Goal: Task Accomplishment & Management: Manage account settings

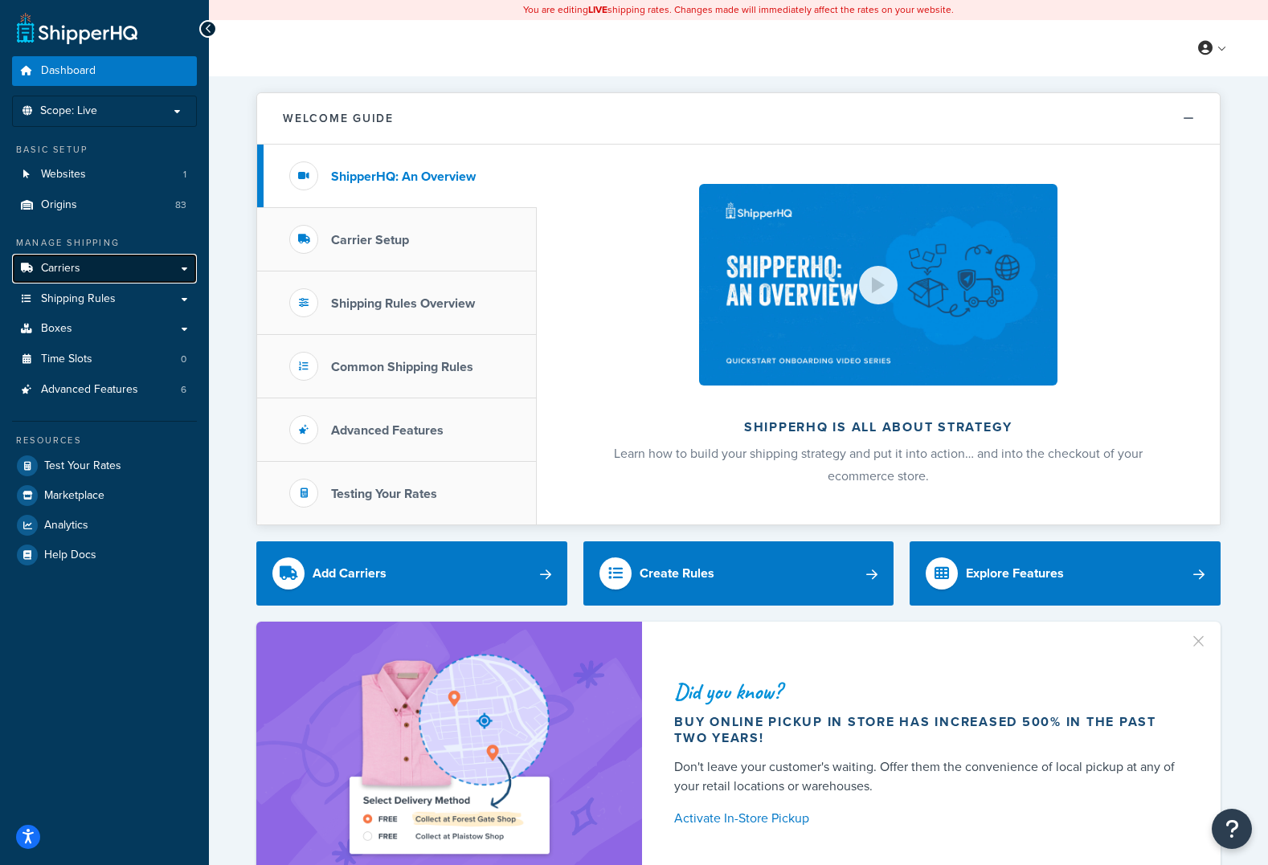
click at [62, 271] on span "Carriers" at bounding box center [60, 269] width 39 height 14
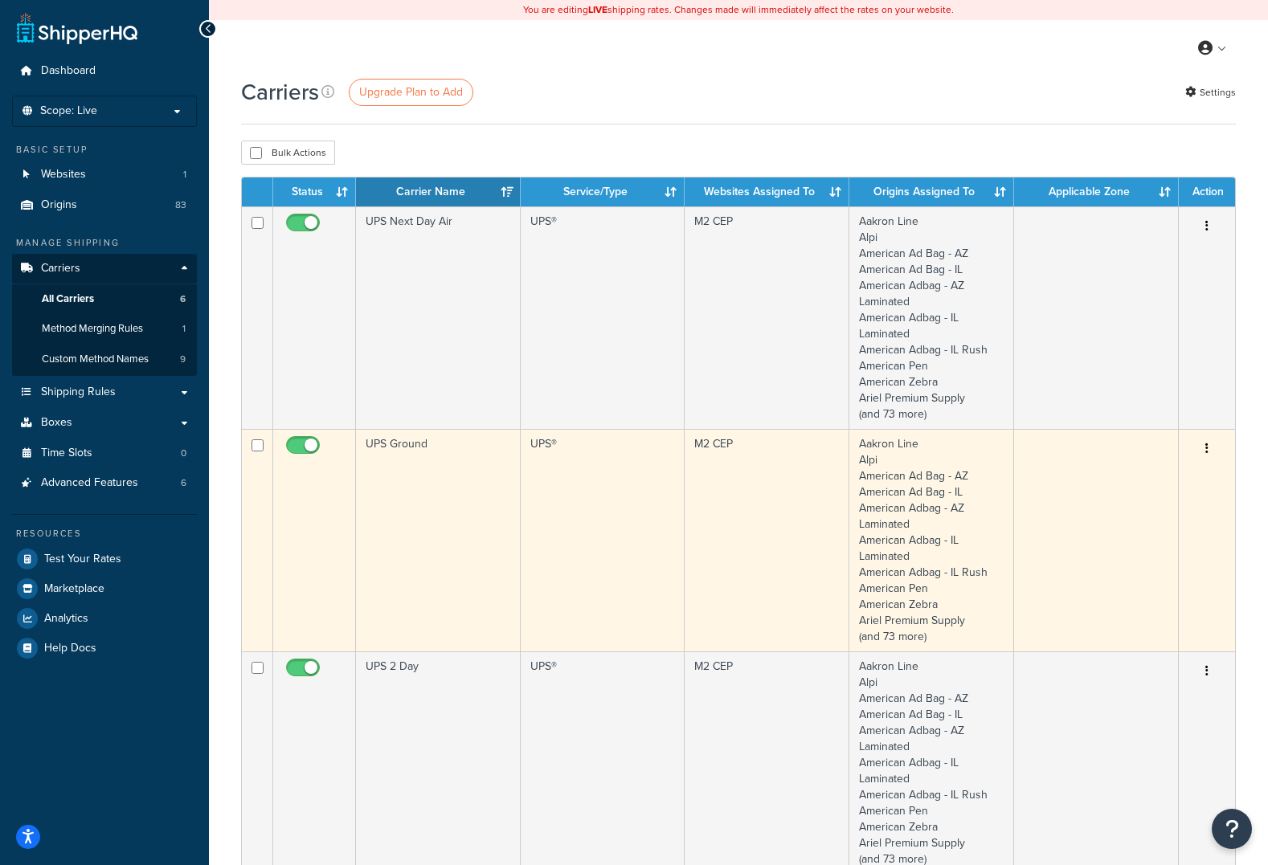
scroll to position [14, 0]
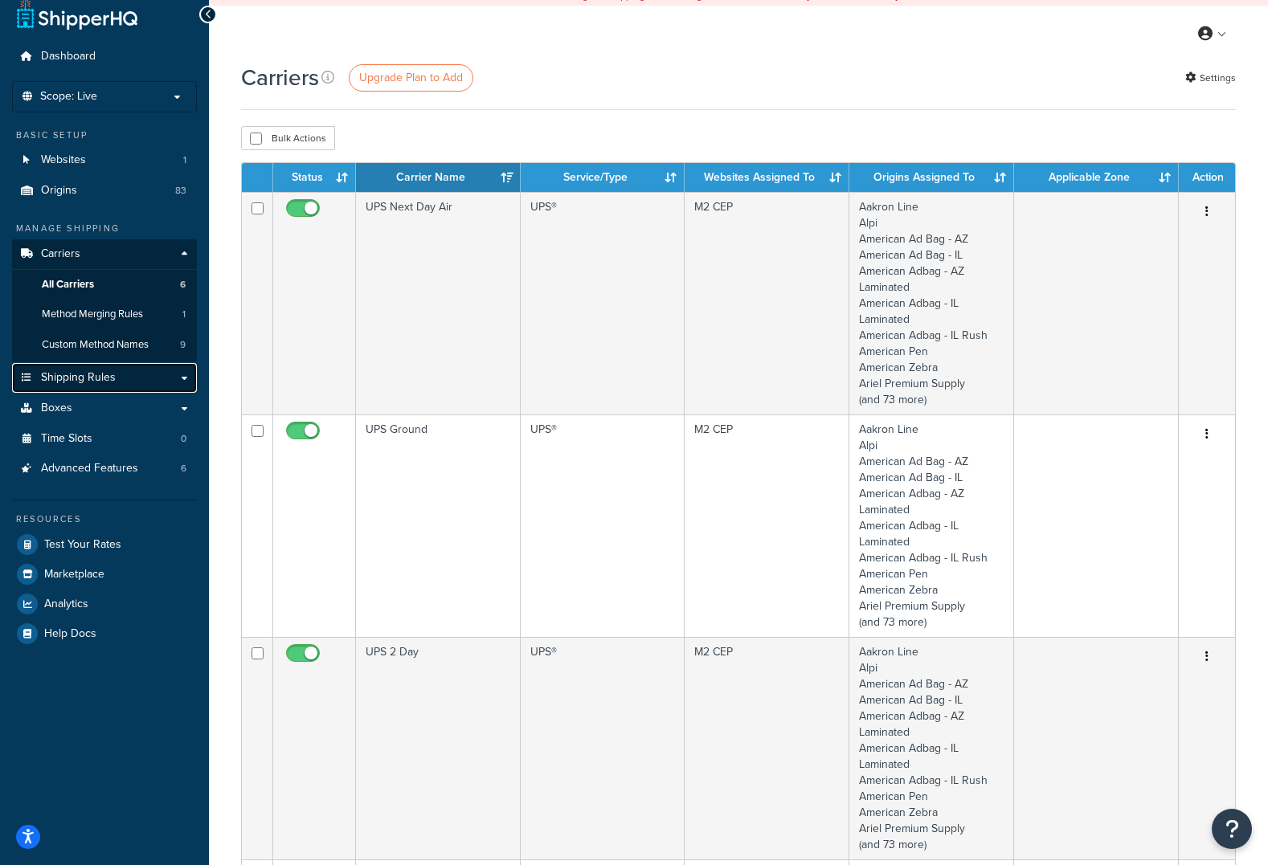
click at [88, 378] on span "Shipping Rules" at bounding box center [78, 378] width 75 height 14
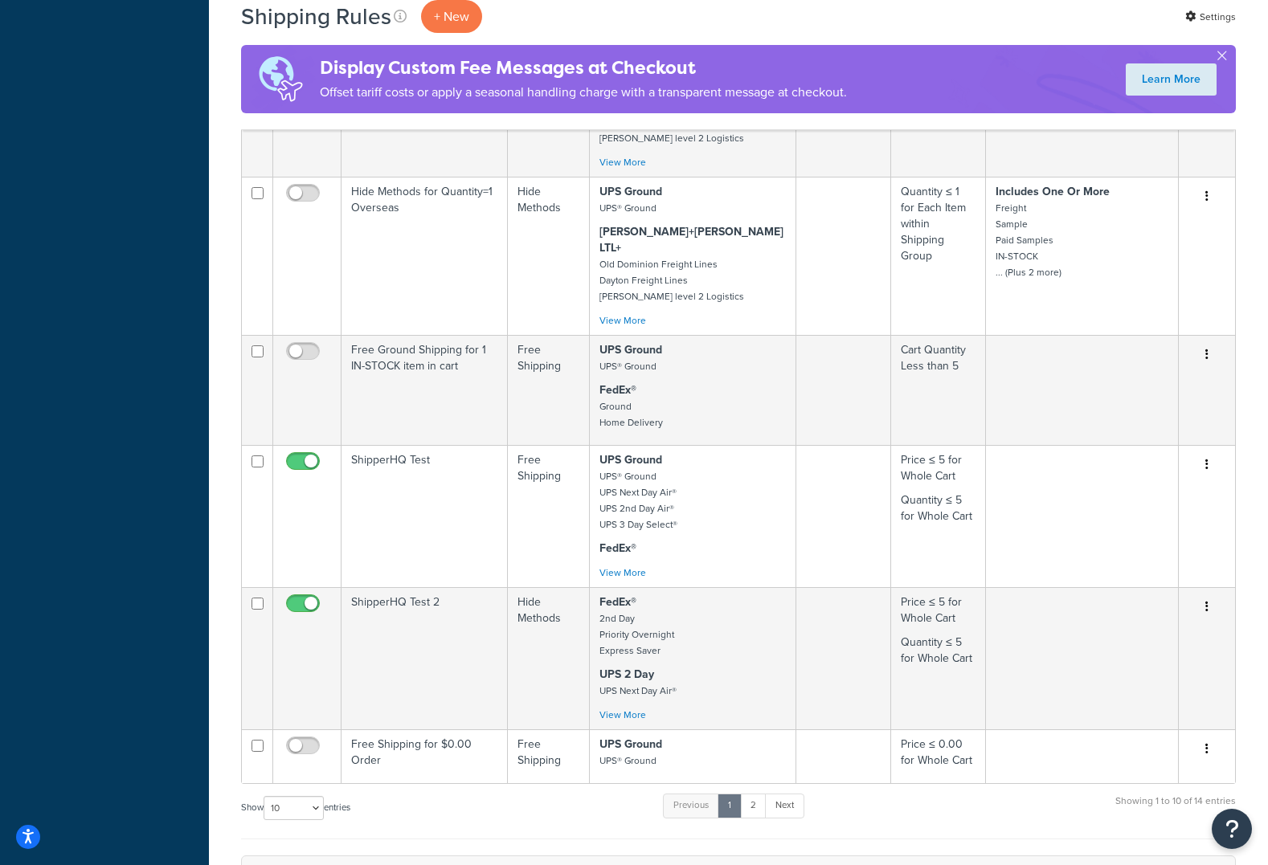
scroll to position [787, 0]
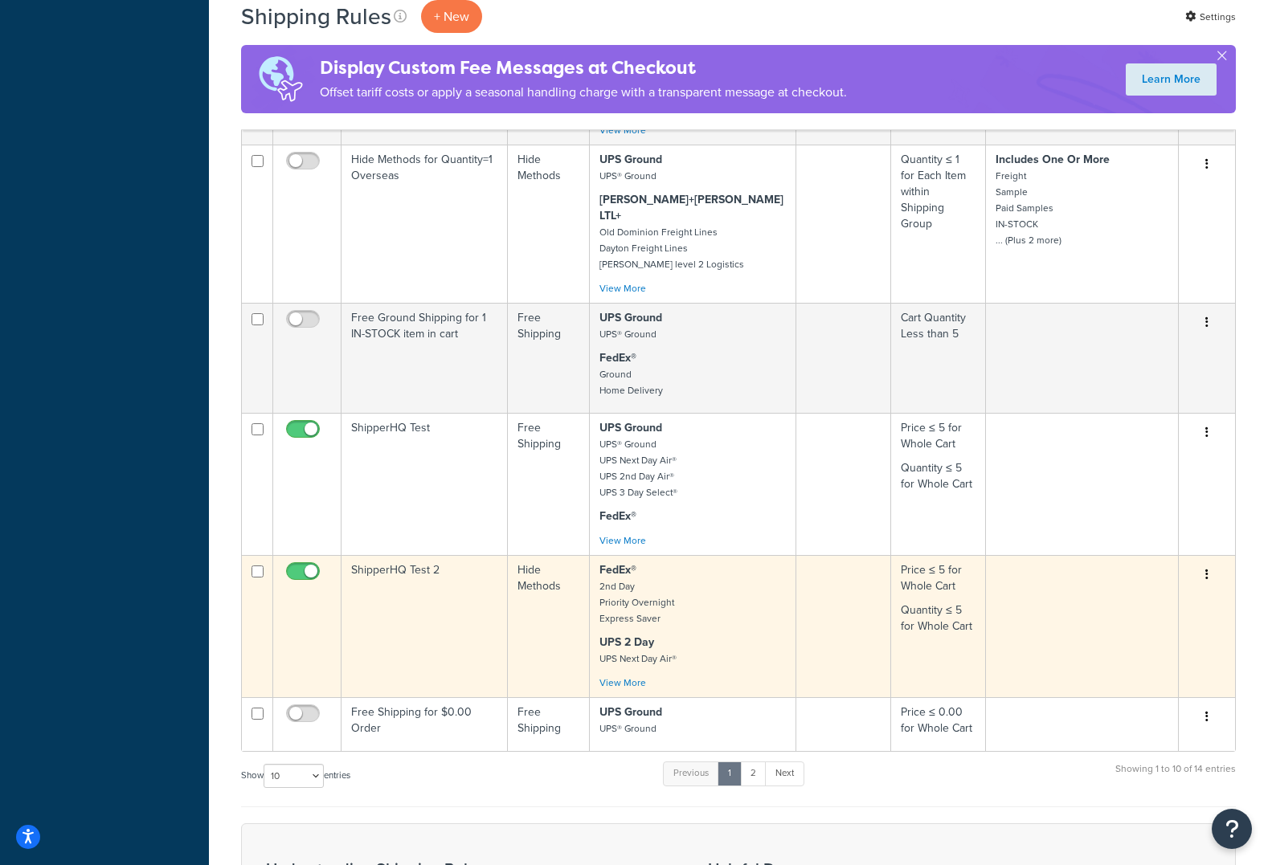
click at [379, 555] on td "ShipperHQ Test 2" at bounding box center [424, 626] width 166 height 142
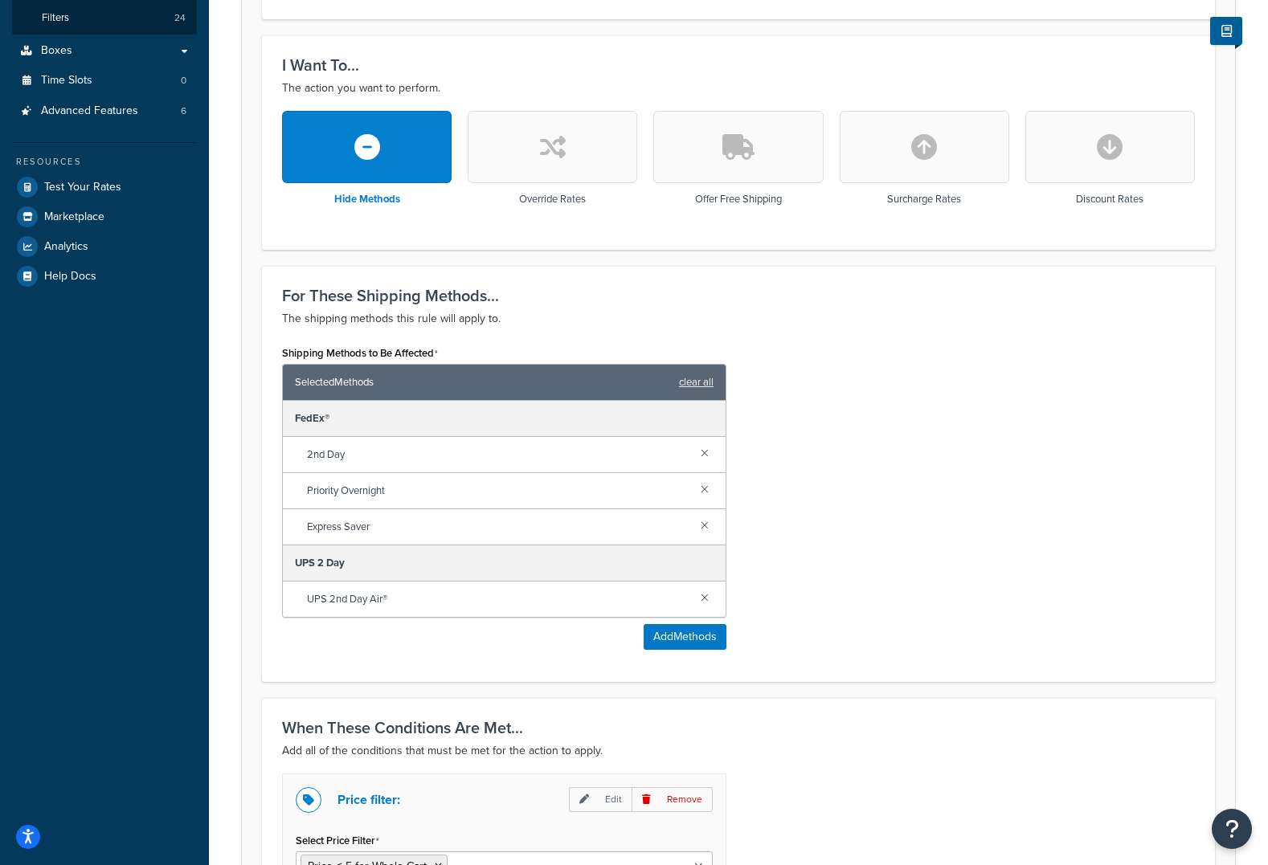
scroll to position [575, 0]
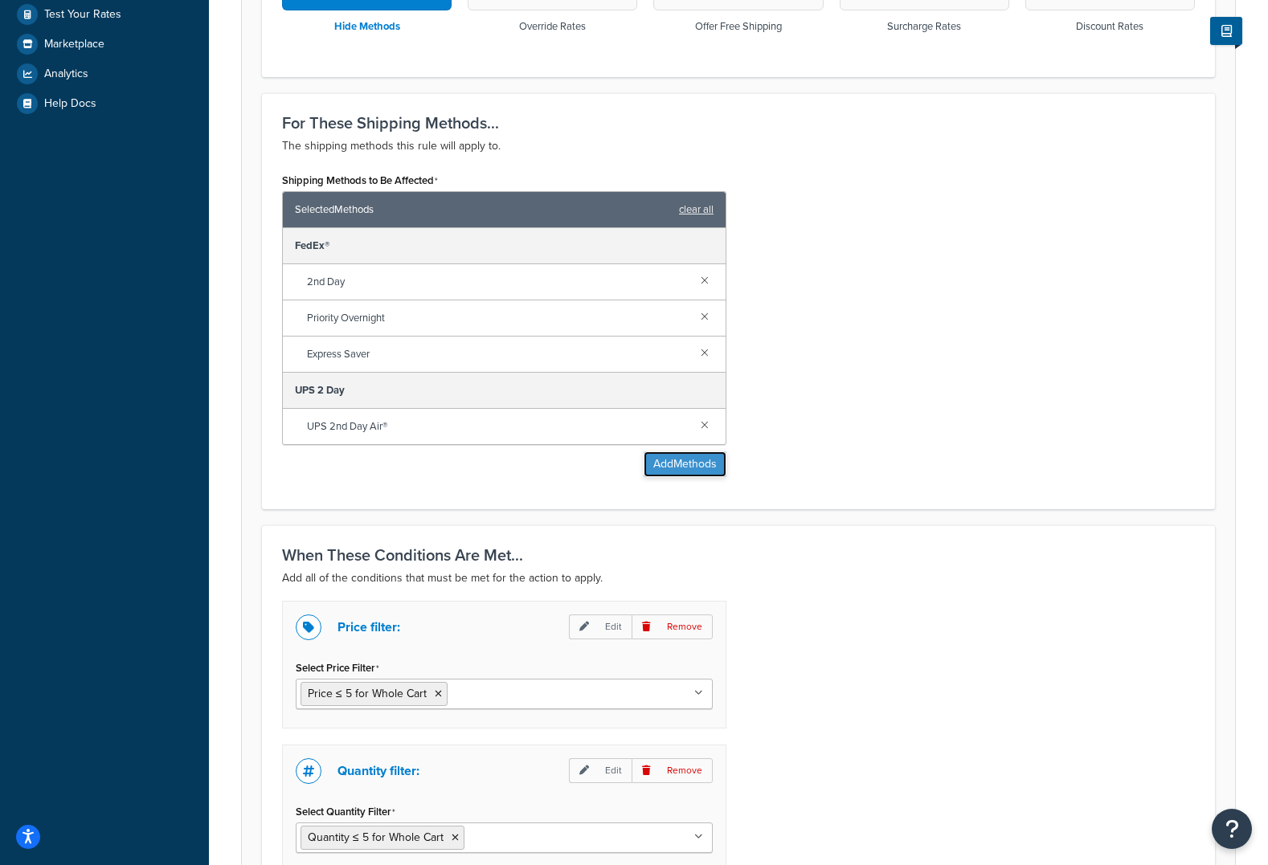
click at [667, 462] on button "Add Methods" at bounding box center [685, 465] width 83 height 26
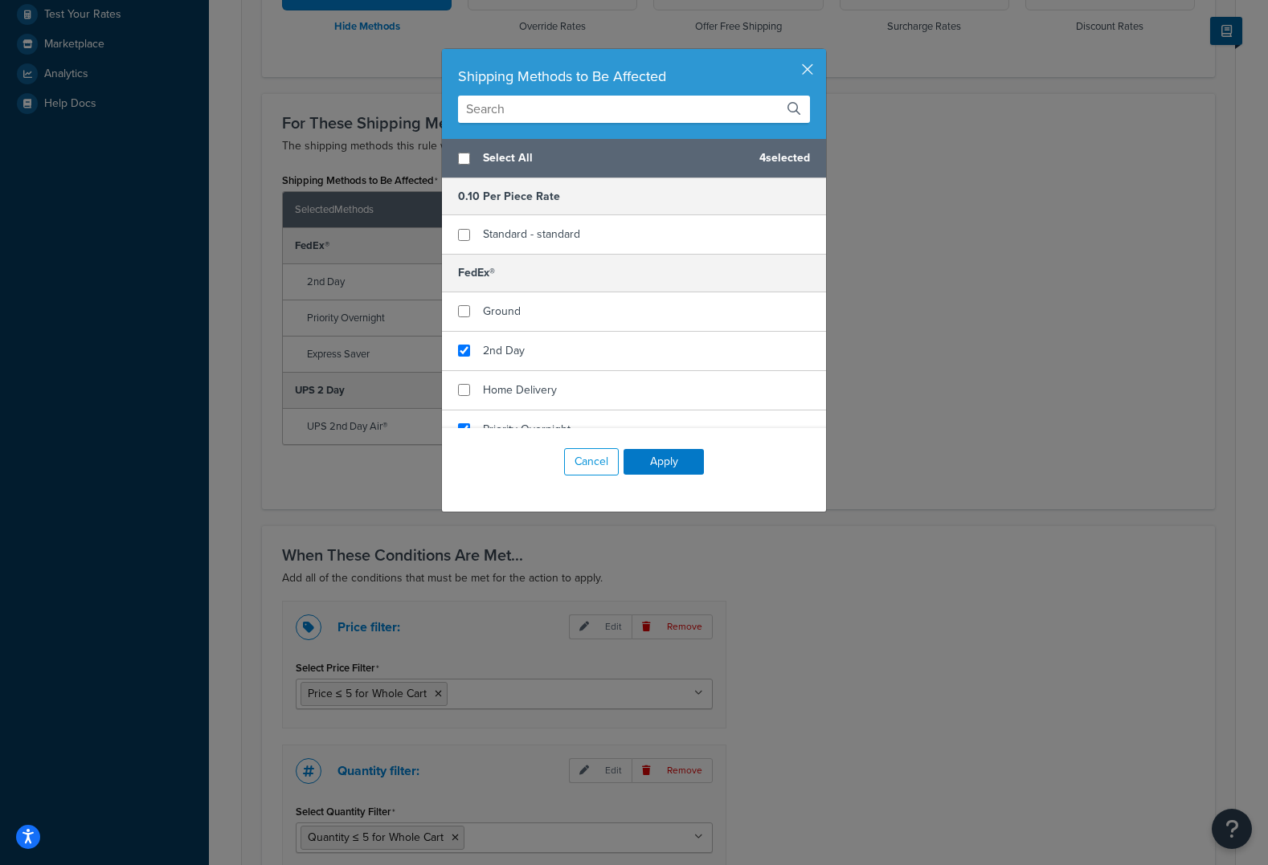
click at [530, 105] on input "text" at bounding box center [634, 109] width 352 height 27
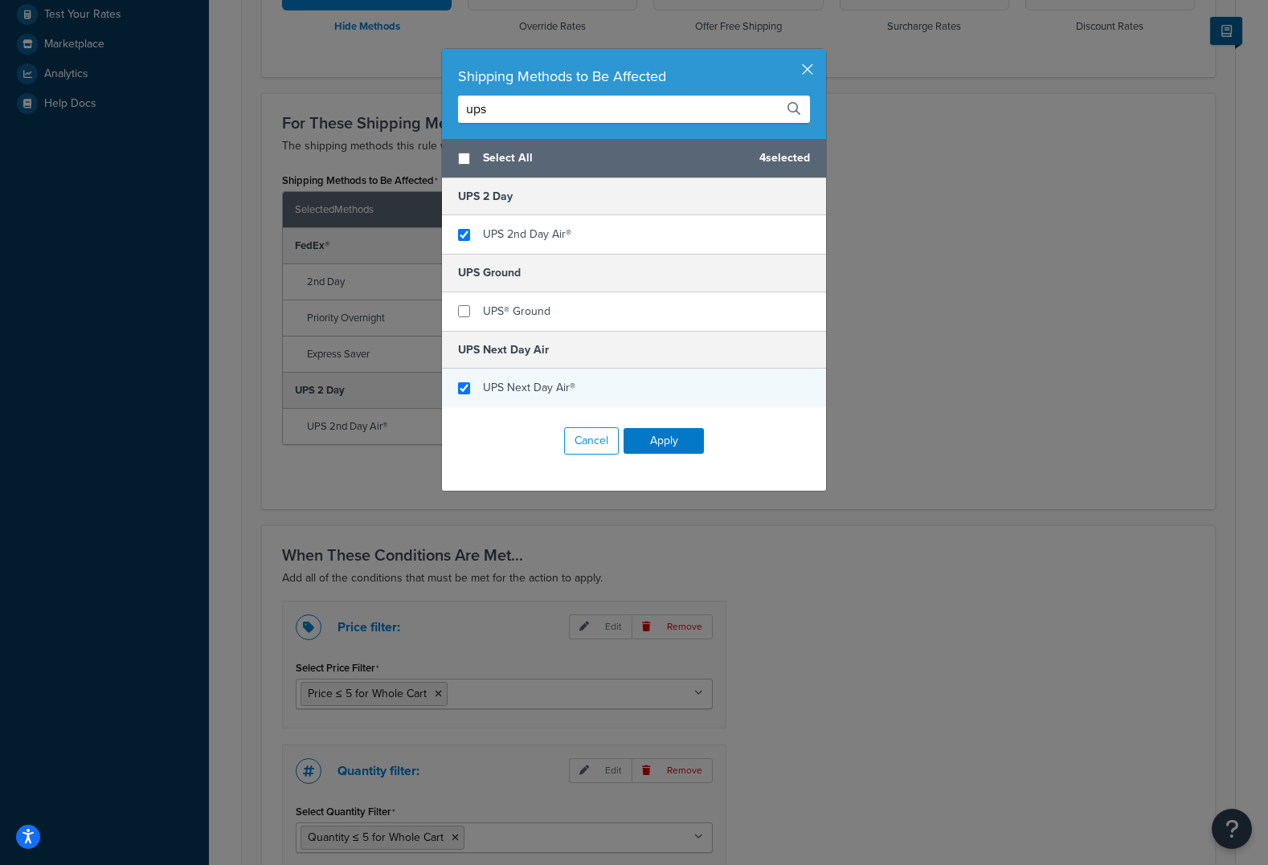
type input "ups"
click at [462, 385] on input "checkbox" at bounding box center [464, 388] width 12 height 12
checkbox input "true"
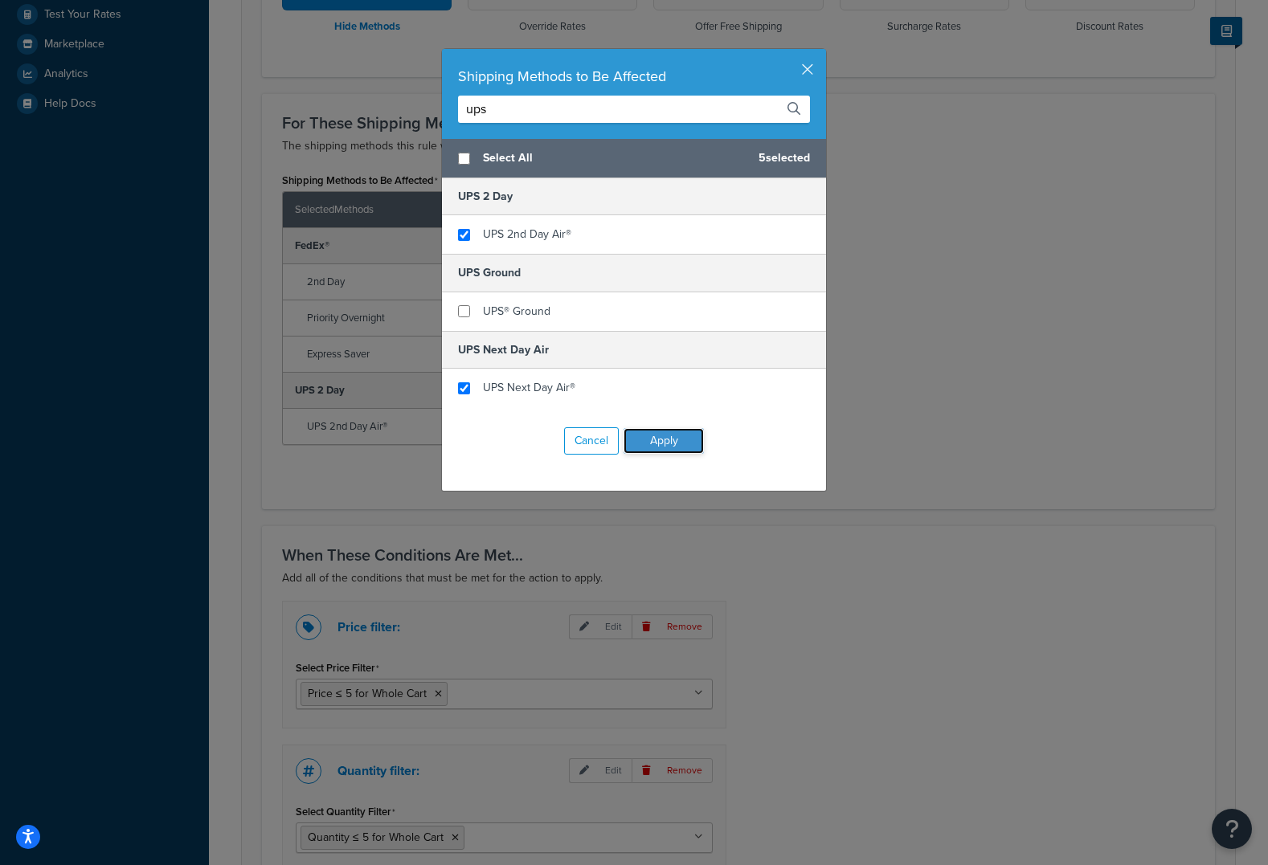
click at [680, 443] on button "Apply" at bounding box center [663, 441] width 80 height 26
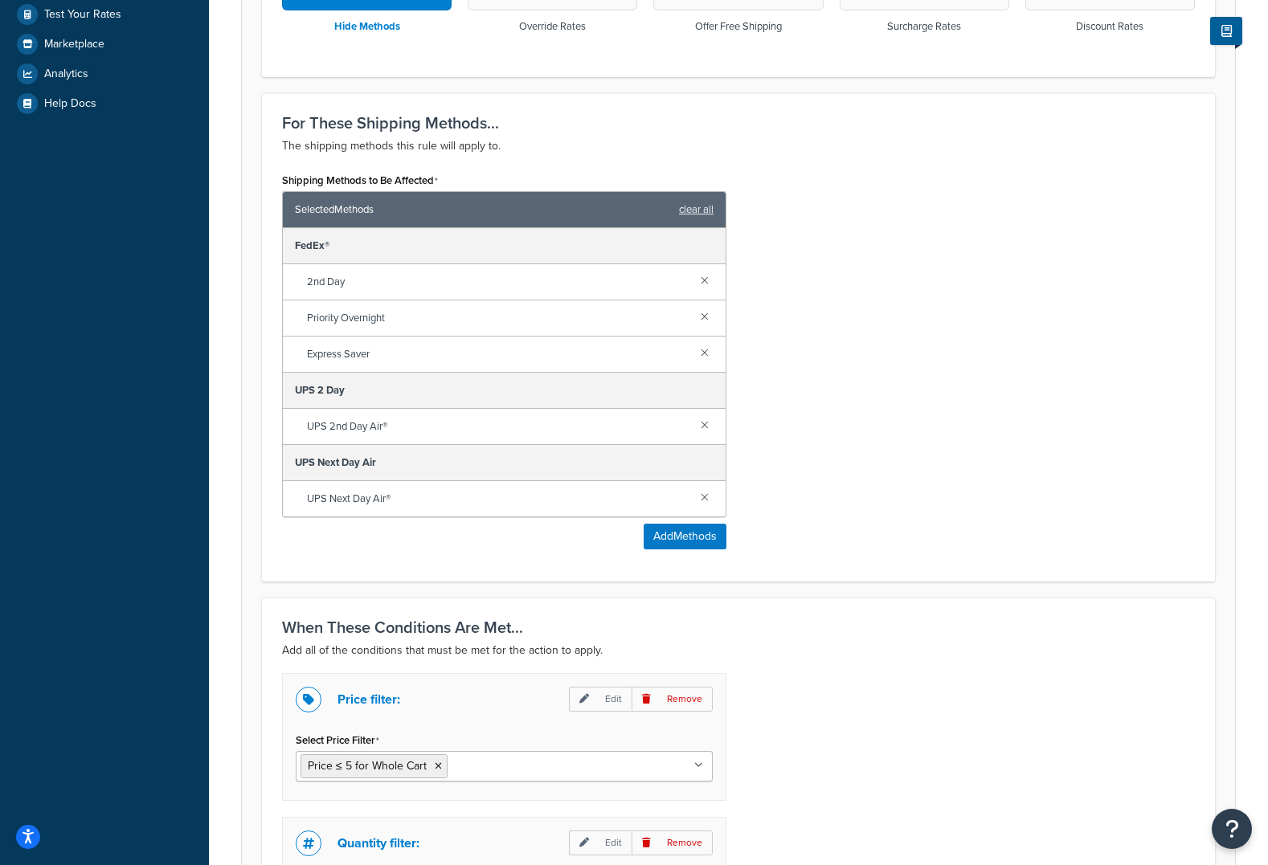
scroll to position [864, 0]
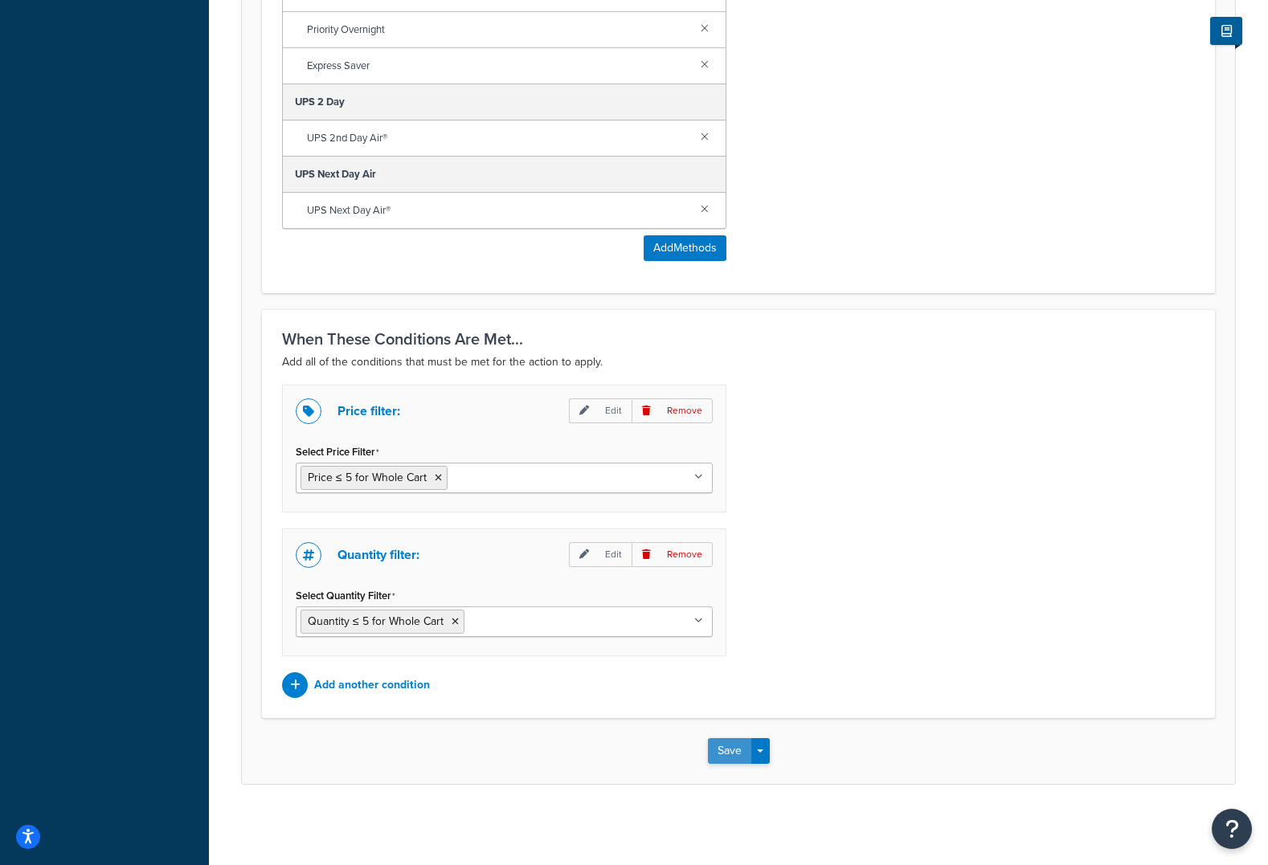
click at [734, 746] on button "Save" at bounding box center [729, 751] width 43 height 26
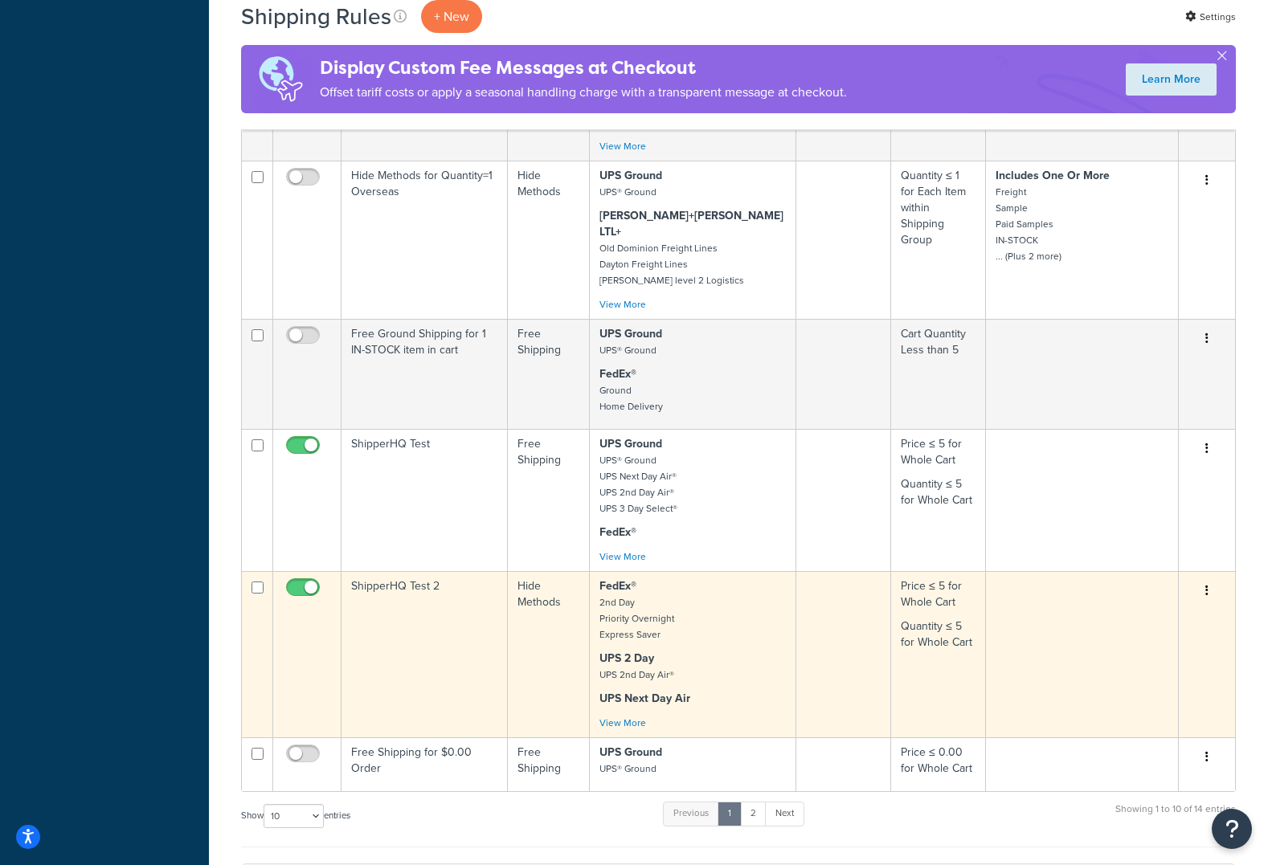
scroll to position [1187, 0]
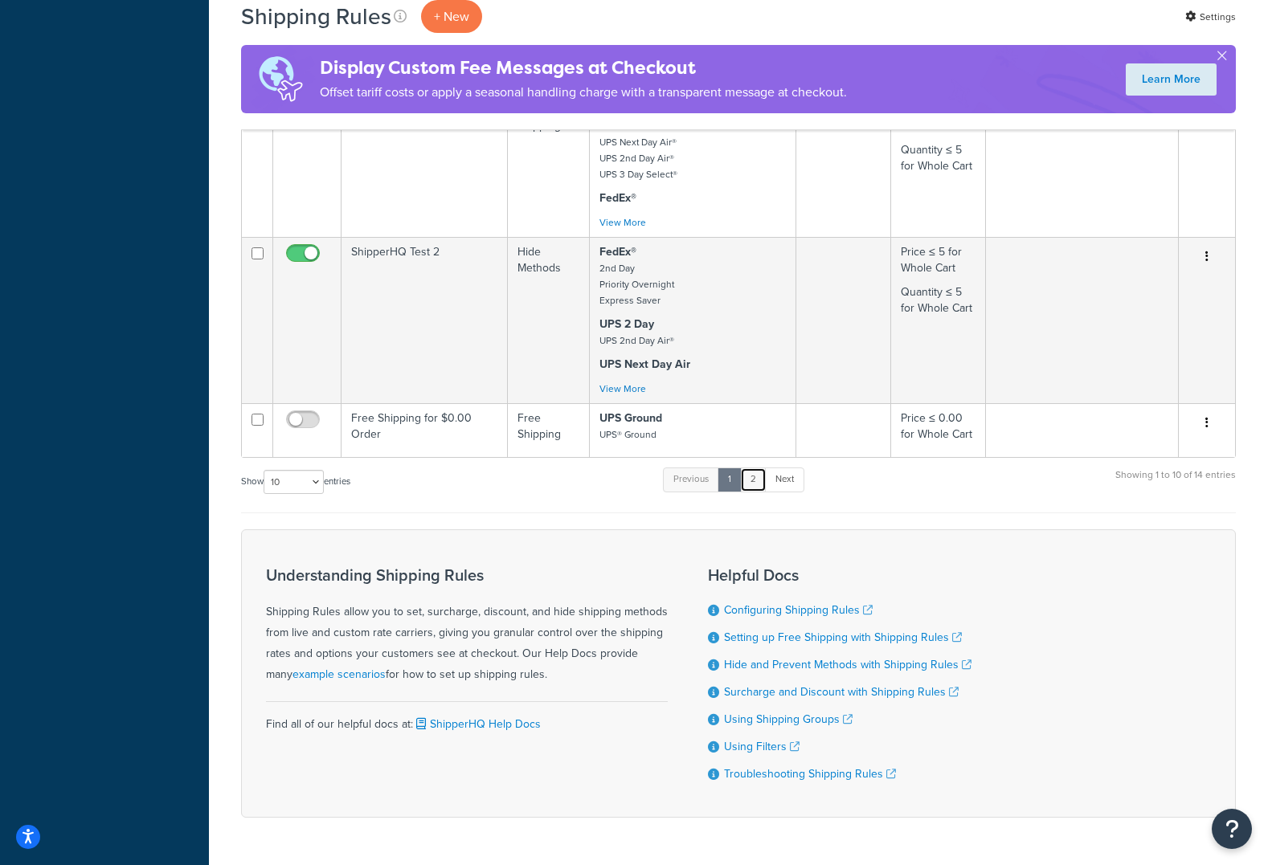
click at [761, 468] on link "2" at bounding box center [753, 480] width 27 height 24
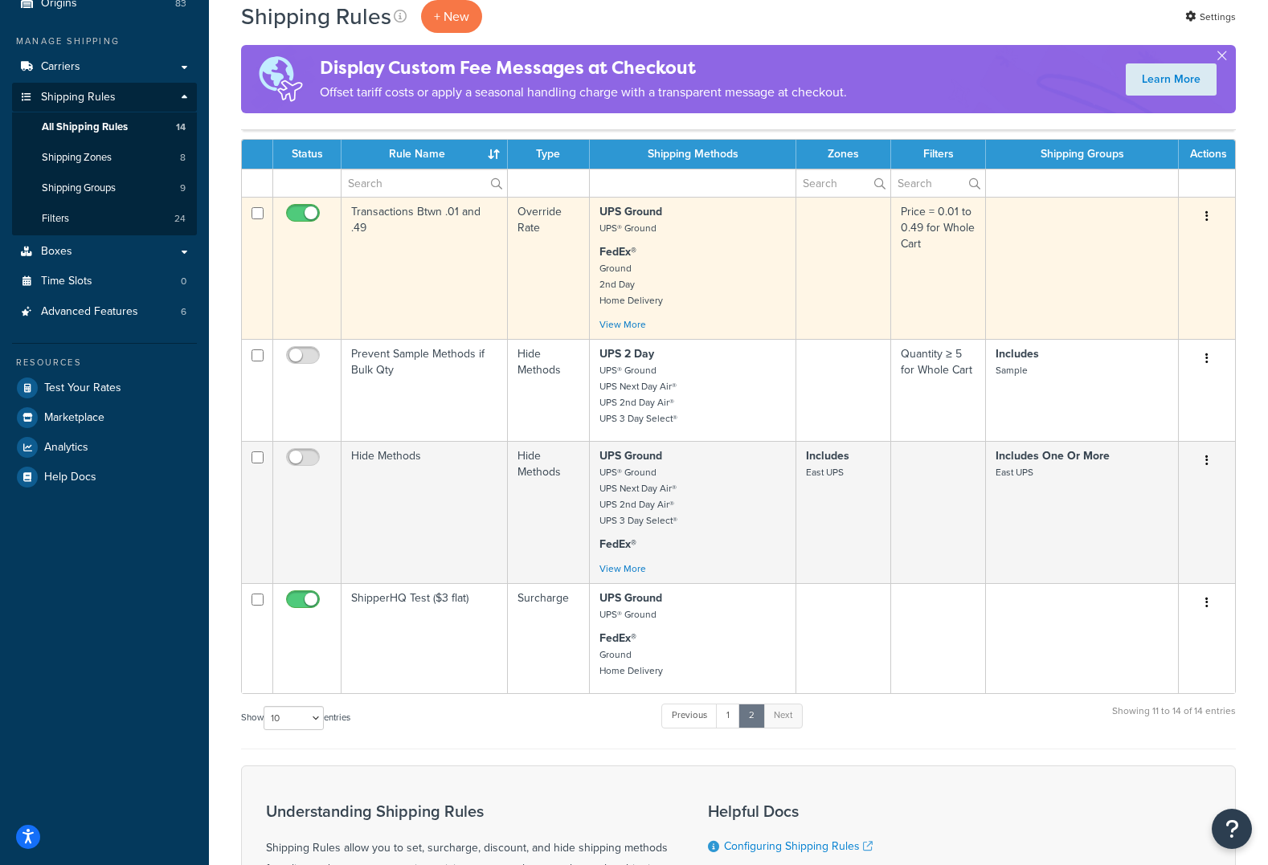
scroll to position [151, 0]
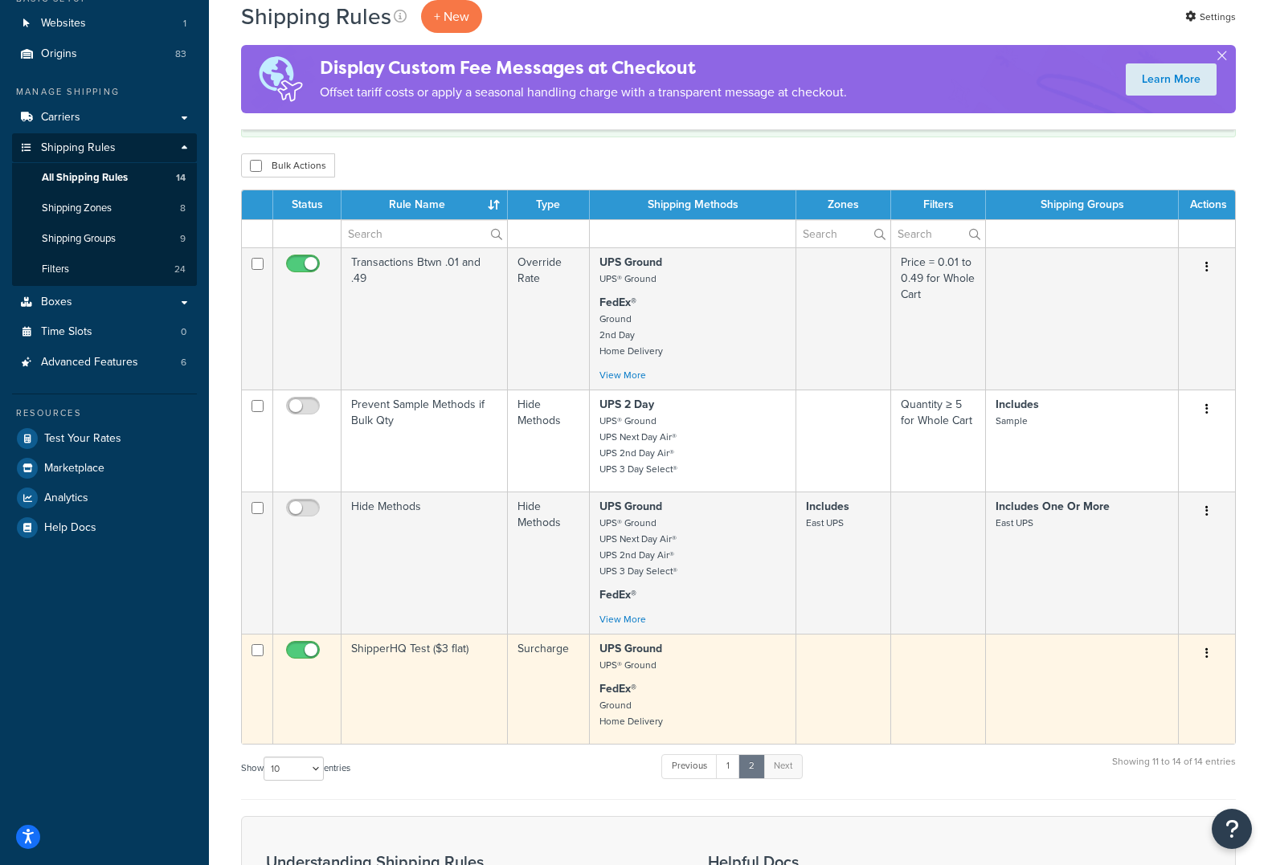
click at [1208, 654] on button "button" at bounding box center [1207, 654] width 22 height 26
click at [1134, 682] on link "Edit" at bounding box center [1153, 684] width 127 height 33
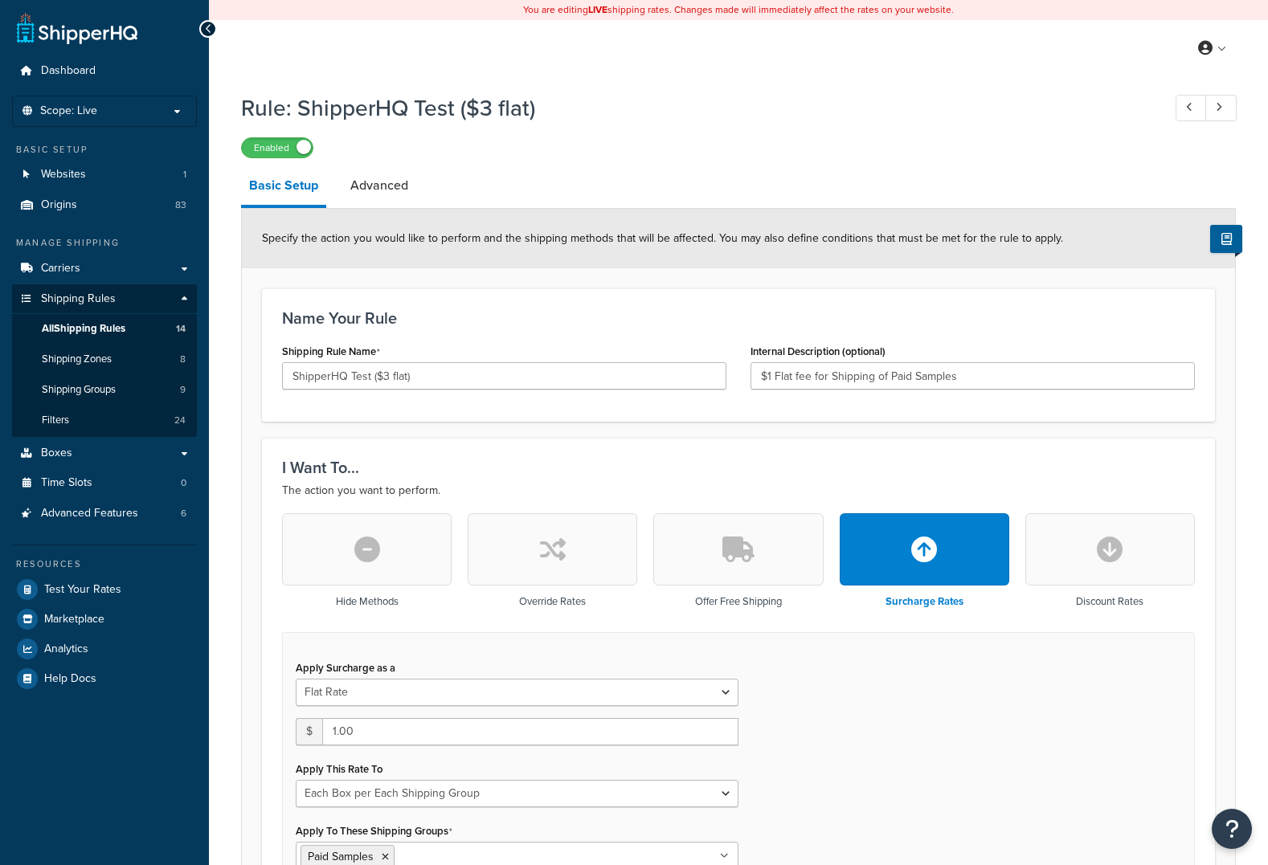
select select "BOX"
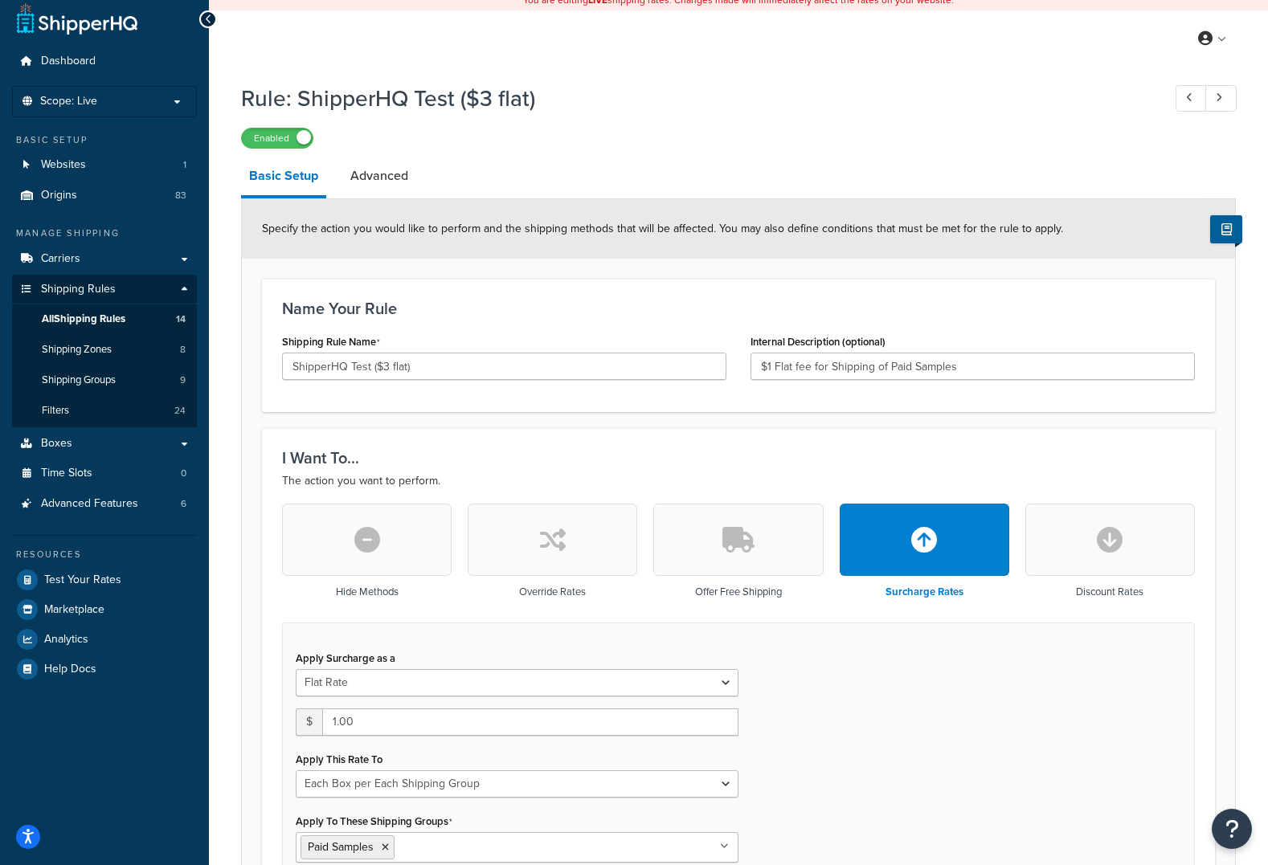
scroll to position [14, 0]
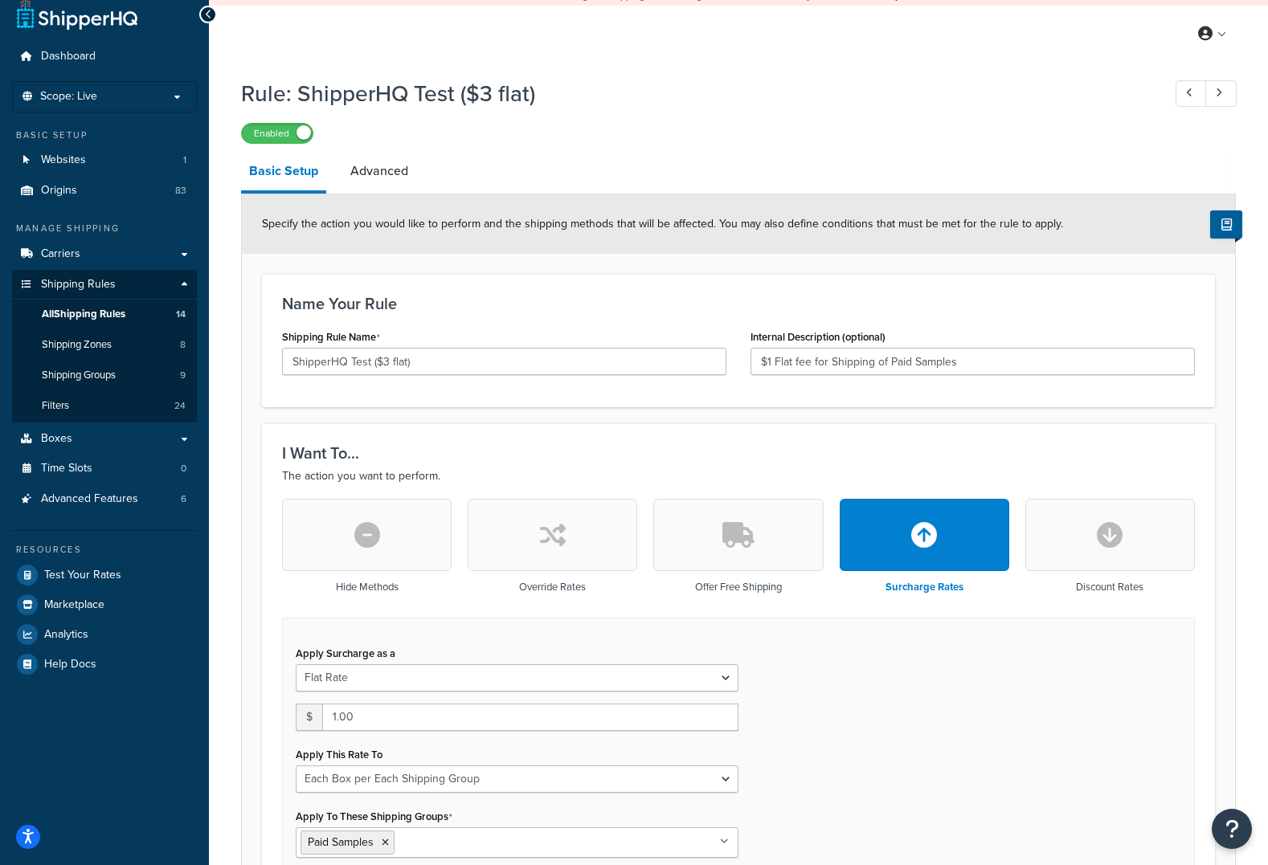
click at [742, 100] on h1 "Rule: ShipperHQ Test ($3 flat)" at bounding box center [693, 93] width 905 height 31
click at [208, 16] on icon at bounding box center [208, 14] width 7 height 11
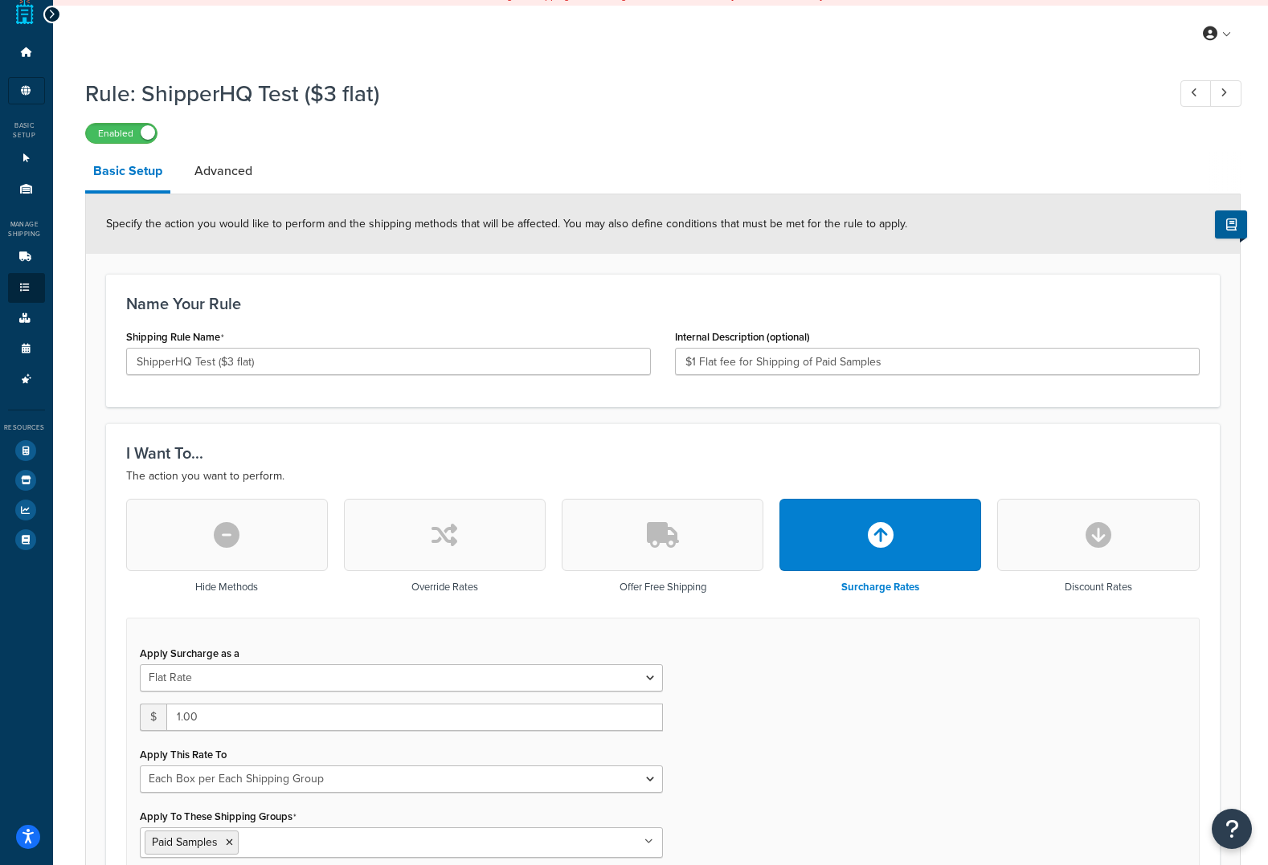
click at [50, 10] on icon at bounding box center [51, 14] width 7 height 11
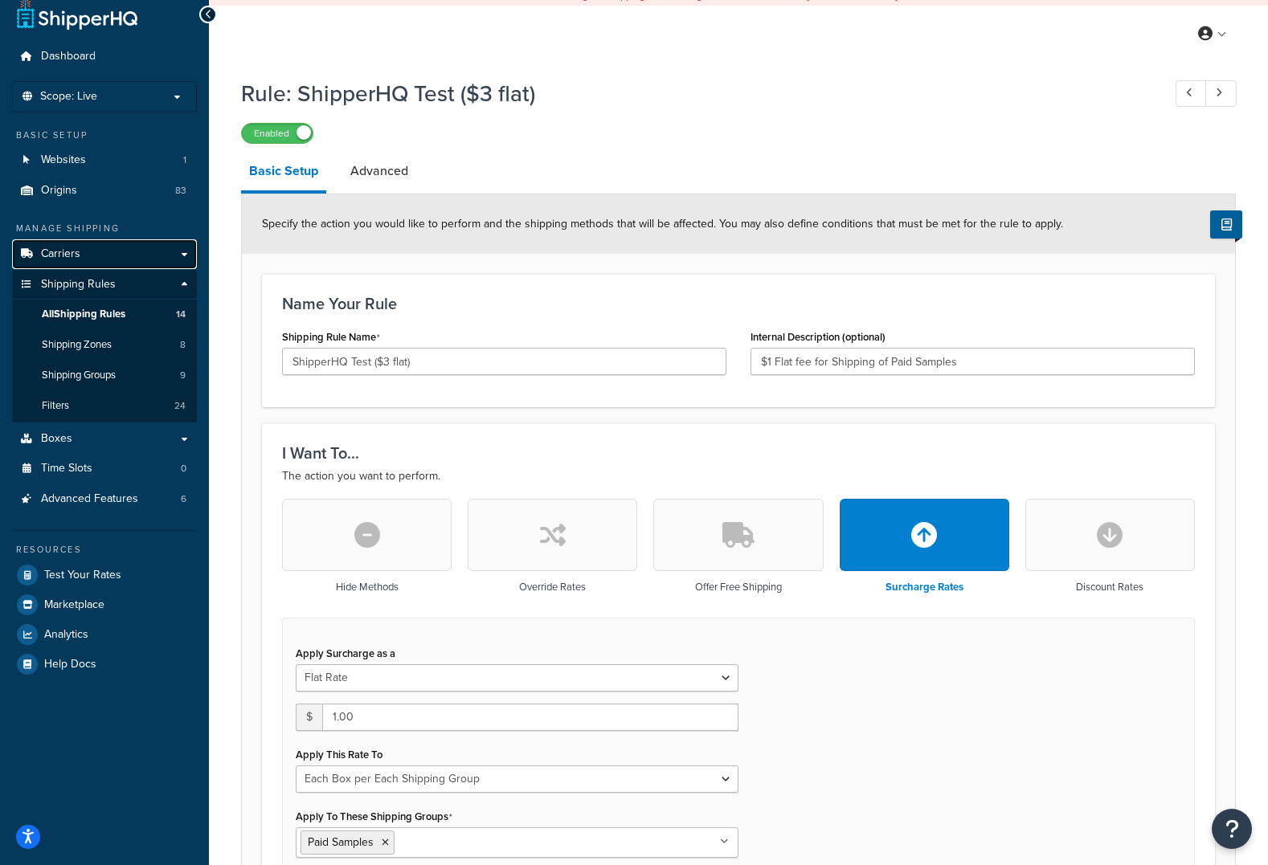
click at [53, 250] on span "Carriers" at bounding box center [60, 254] width 39 height 14
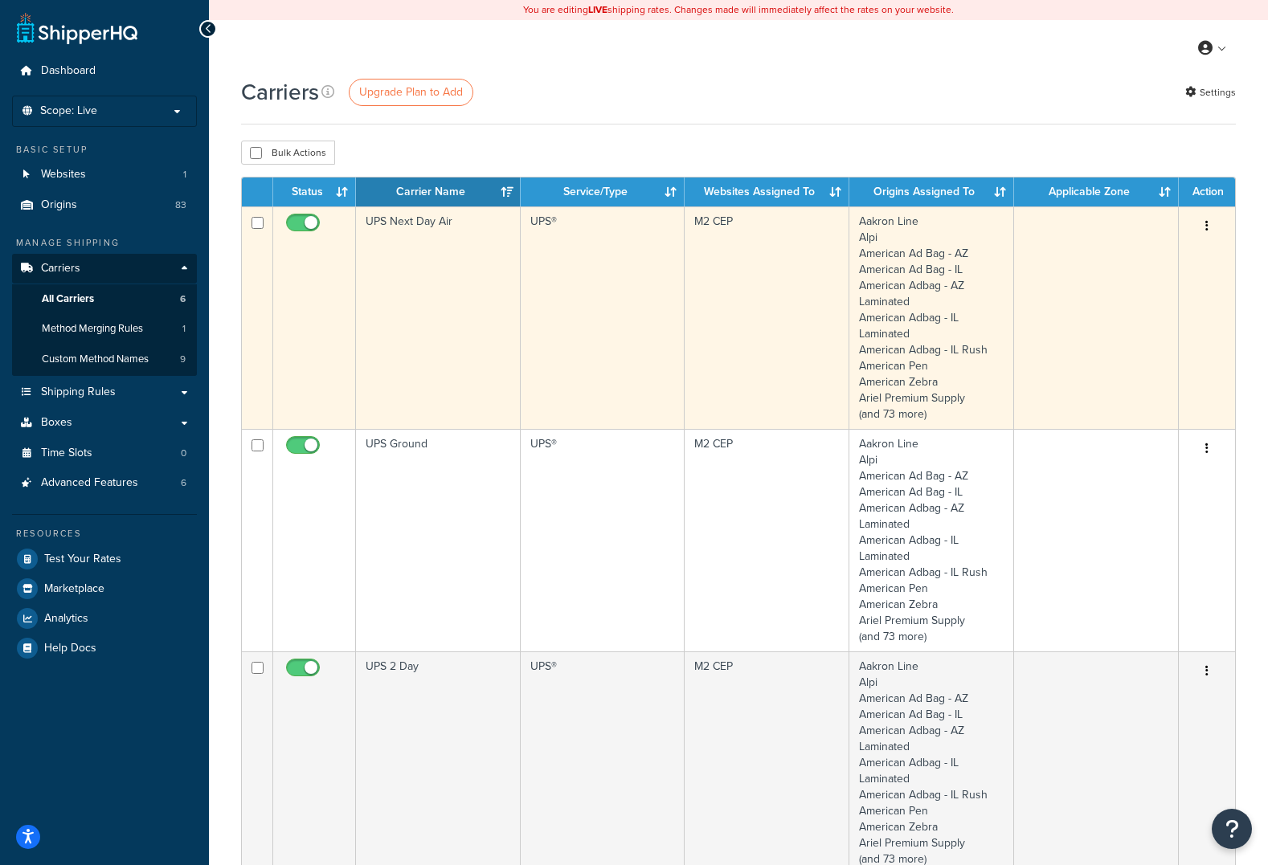
click at [399, 220] on td "UPS Next Day Air" at bounding box center [438, 317] width 165 height 223
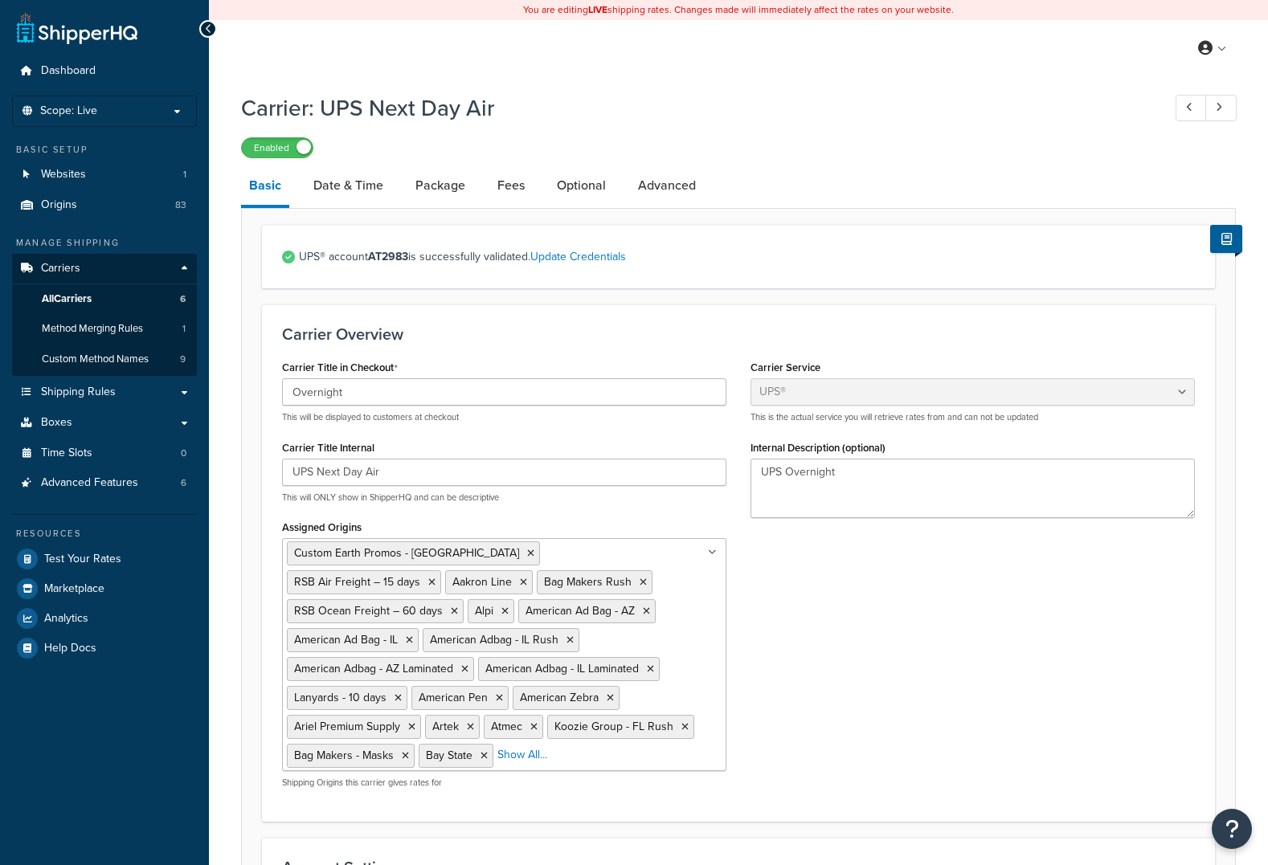
select select "ups"
select select "us"
click at [518, 192] on link "Fees" at bounding box center [510, 185] width 43 height 39
select select "package"
select select "AFTER"
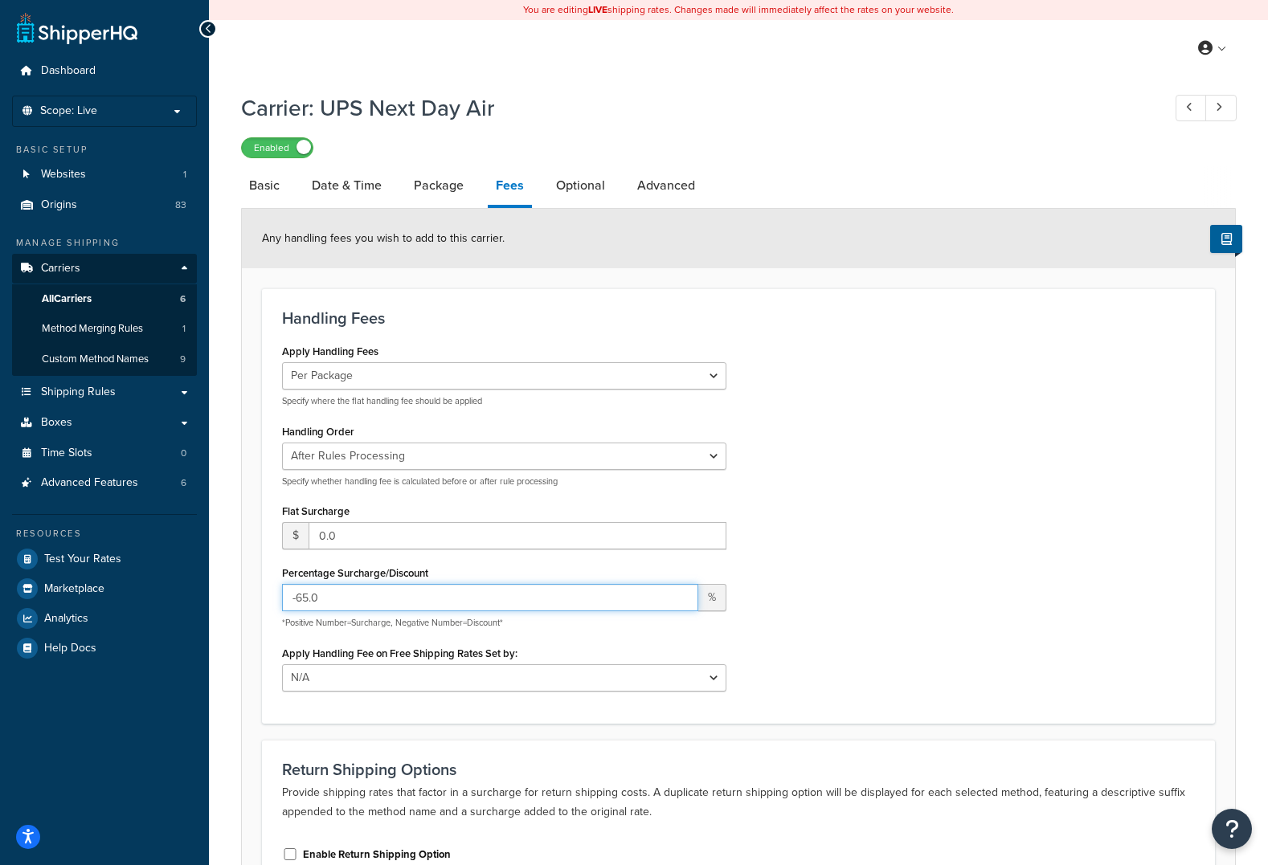
click at [302, 599] on input "-65.0" at bounding box center [490, 597] width 416 height 27
type input "-55.0"
click at [865, 559] on div "Apply Handling Fees Per Order Per Item Per Package Specify where the flat handl…" at bounding box center [738, 521] width 937 height 363
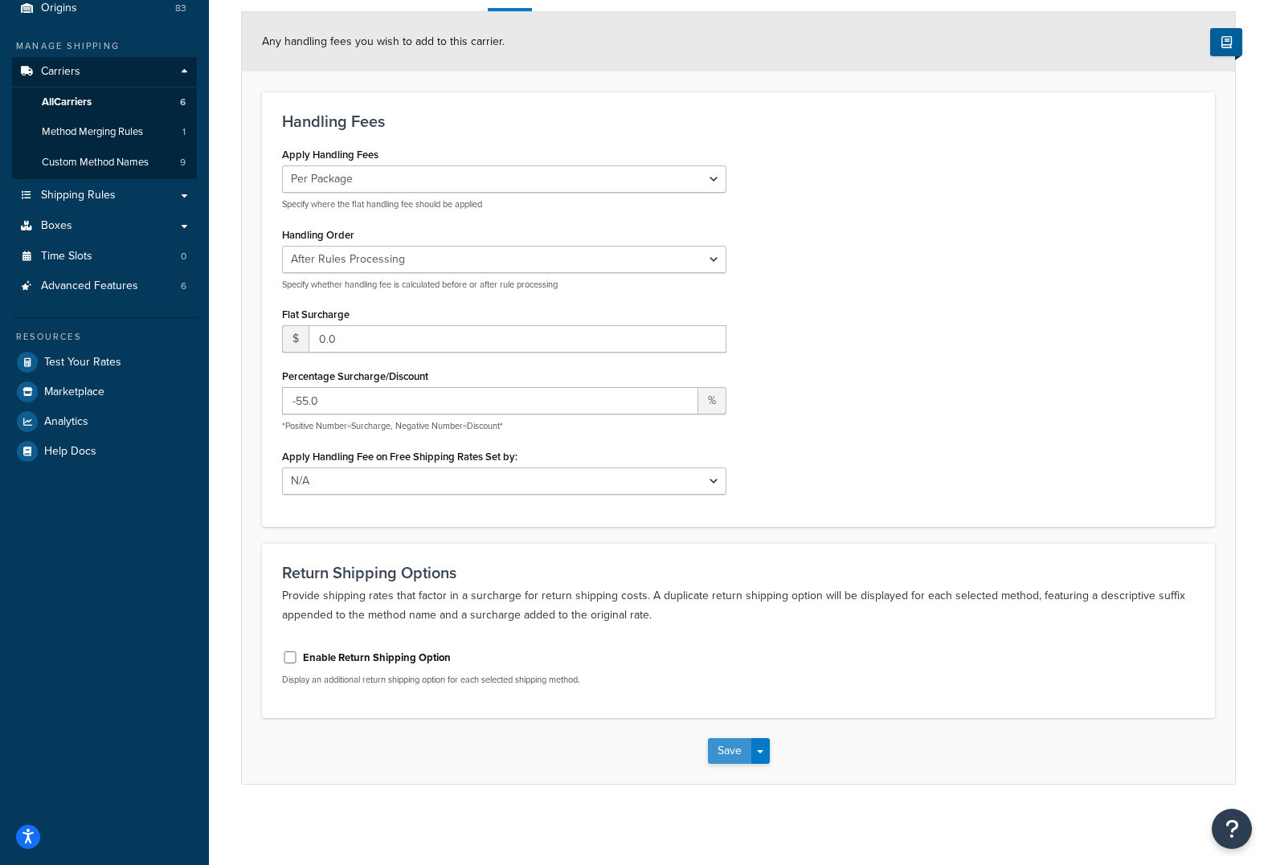
click at [722, 756] on button "Save" at bounding box center [729, 751] width 43 height 26
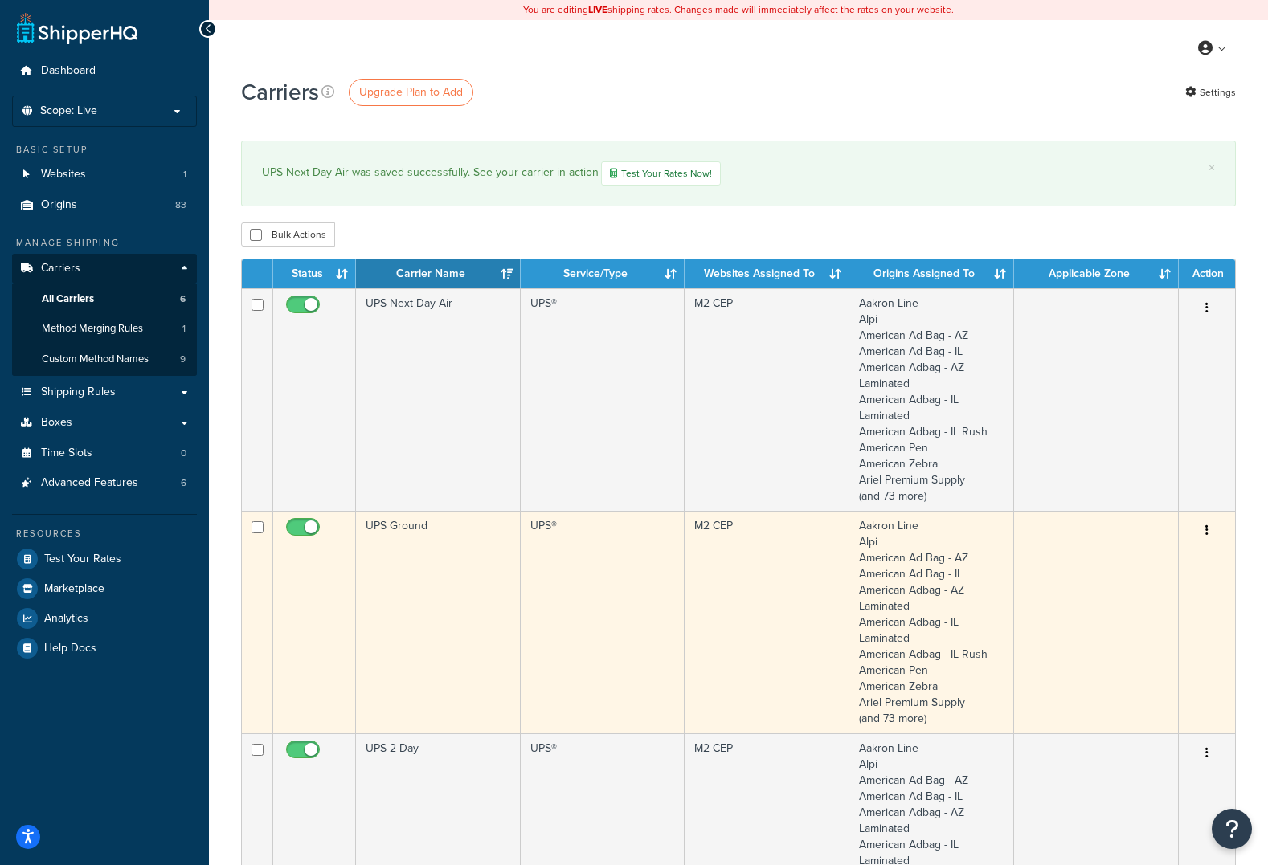
click at [411, 575] on td "UPS Ground" at bounding box center [438, 622] width 165 height 223
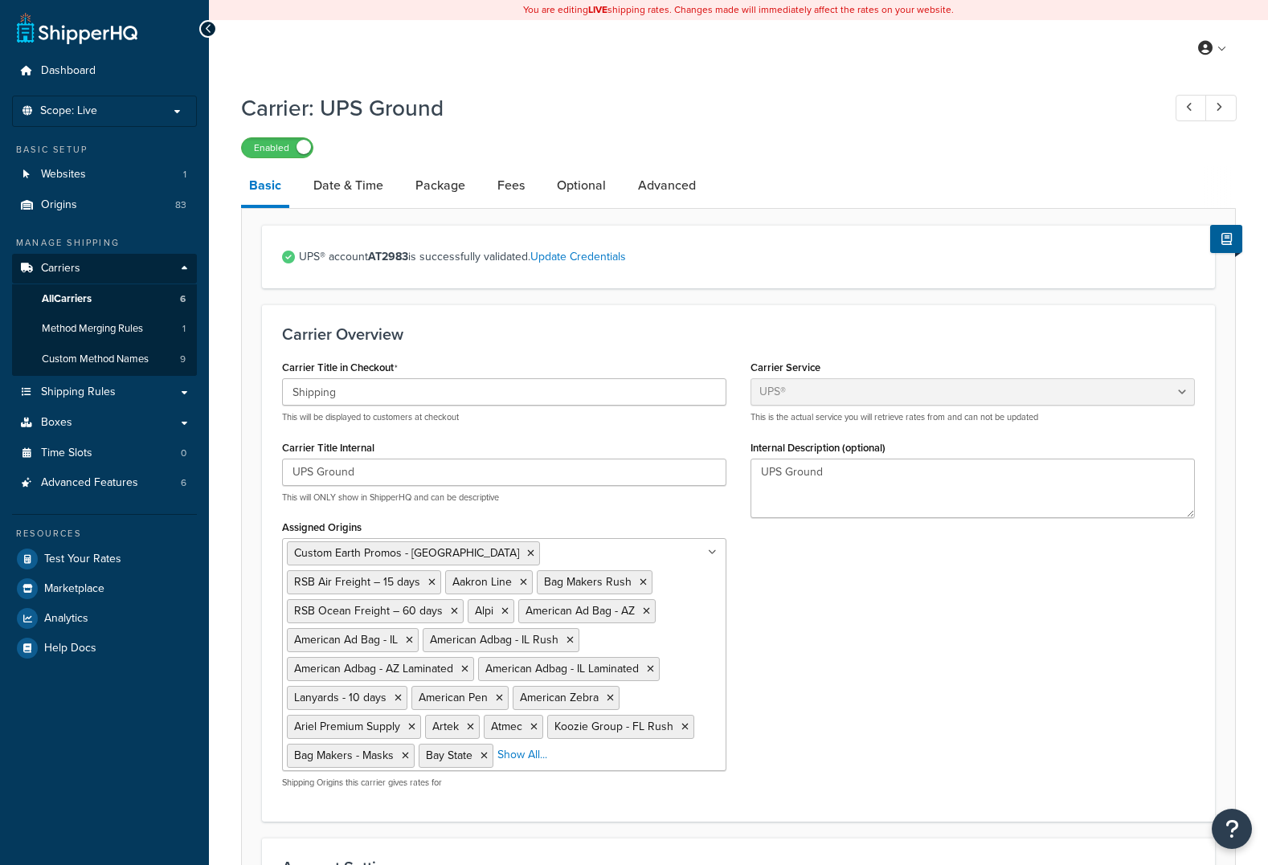
select select "ups"
select select "us"
click at [565, 189] on link "Optional" at bounding box center [581, 185] width 65 height 39
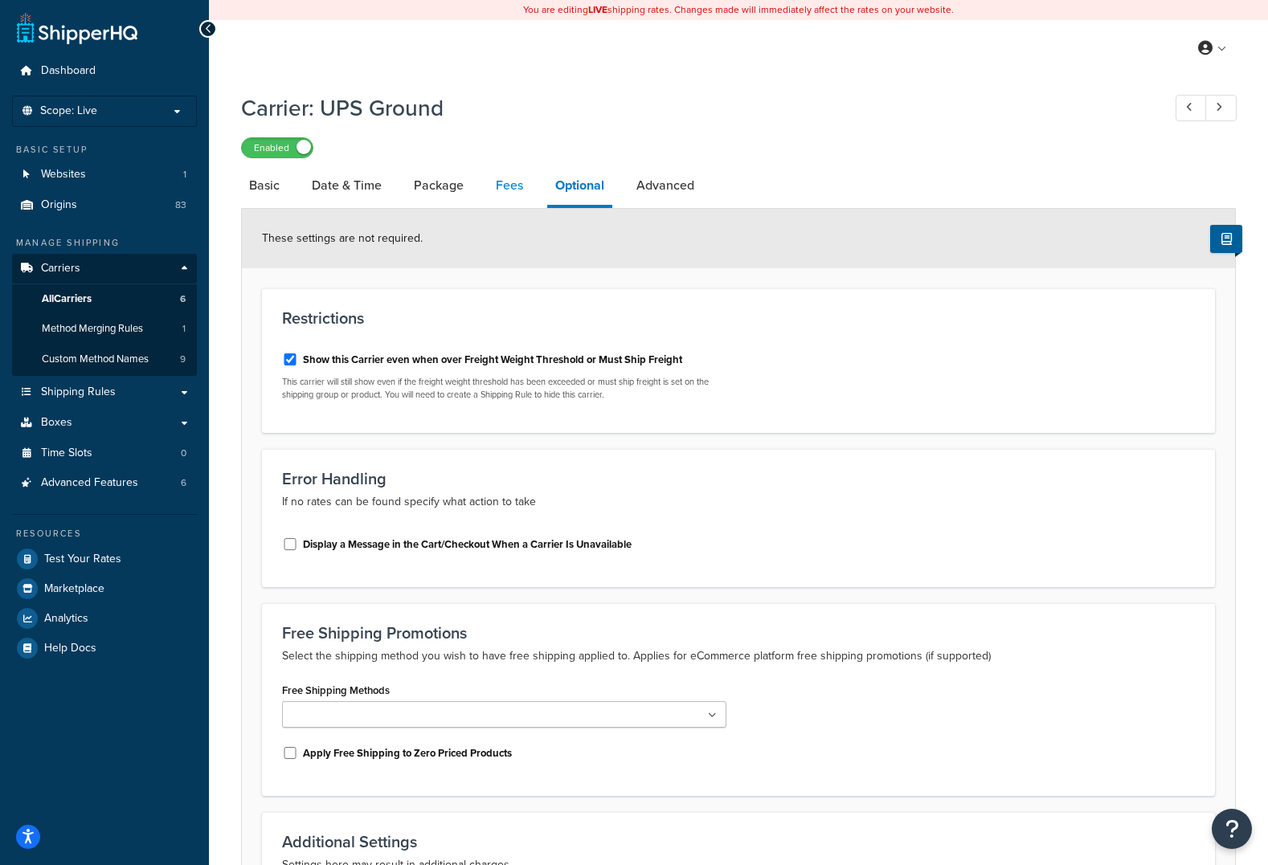
click at [505, 186] on link "Fees" at bounding box center [509, 185] width 43 height 39
select select "package"
select select "AFTER"
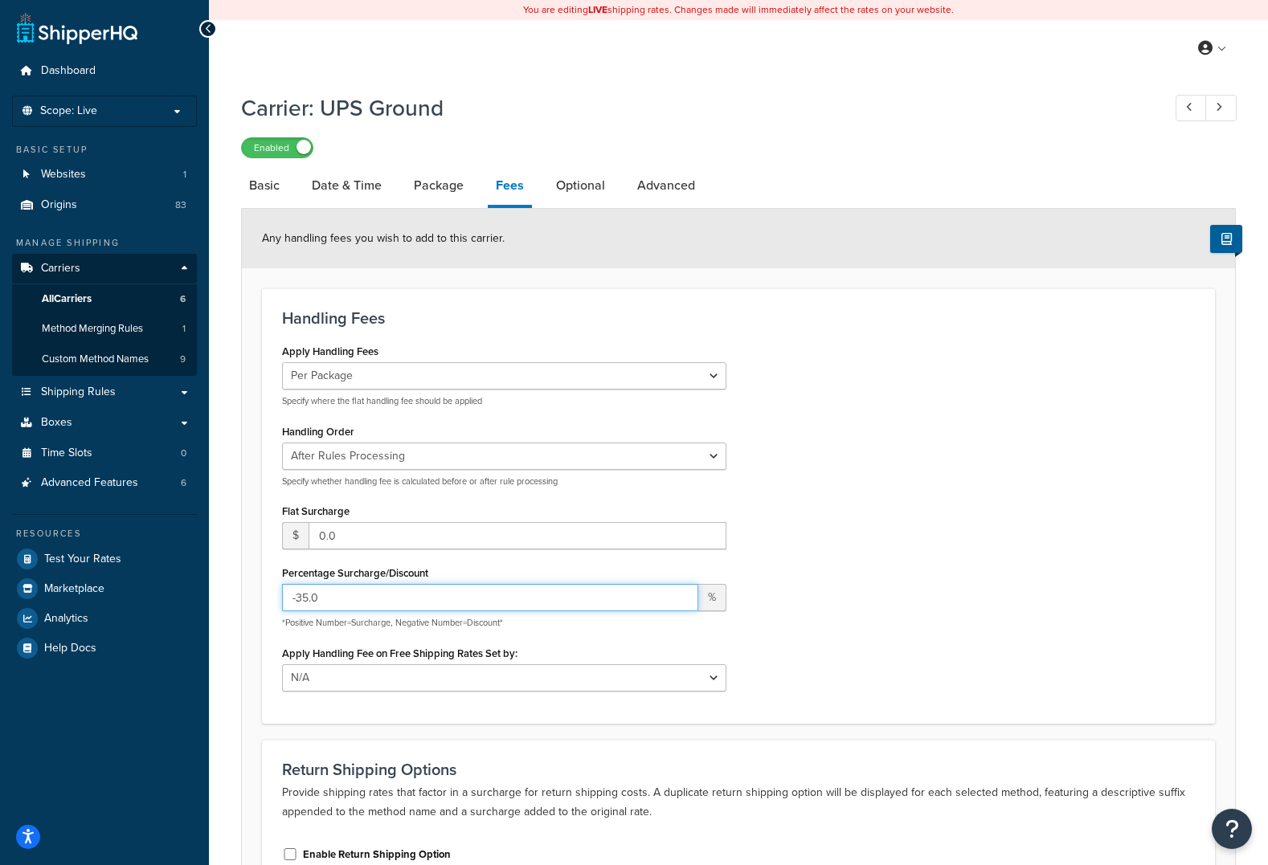
click at [309, 596] on input "-35.0" at bounding box center [490, 597] width 416 height 27
type input "-34.0"
click at [983, 556] on div "Apply Handling Fees Per Order Per Item Per Package Specify where the flat handl…" at bounding box center [738, 521] width 937 height 363
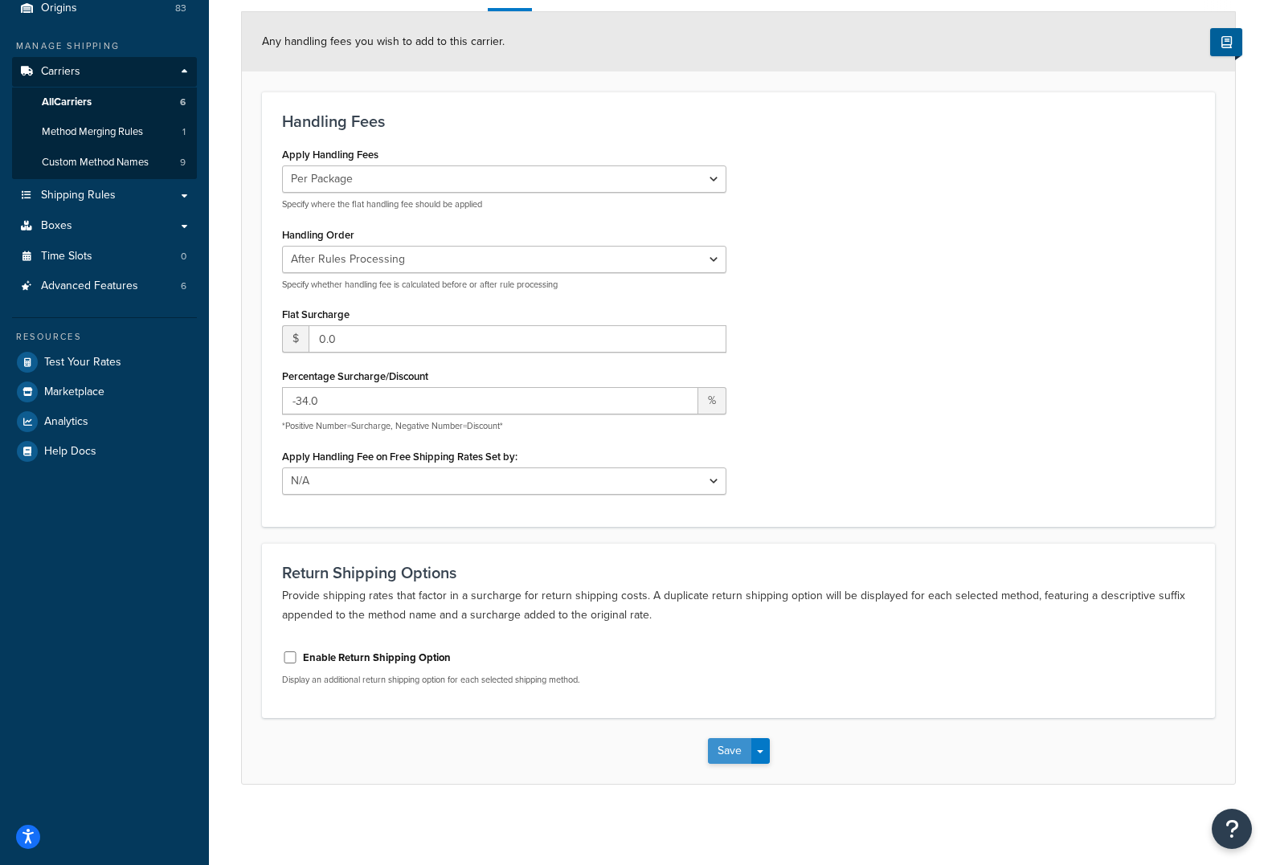
click at [734, 750] on button "Save" at bounding box center [729, 751] width 43 height 26
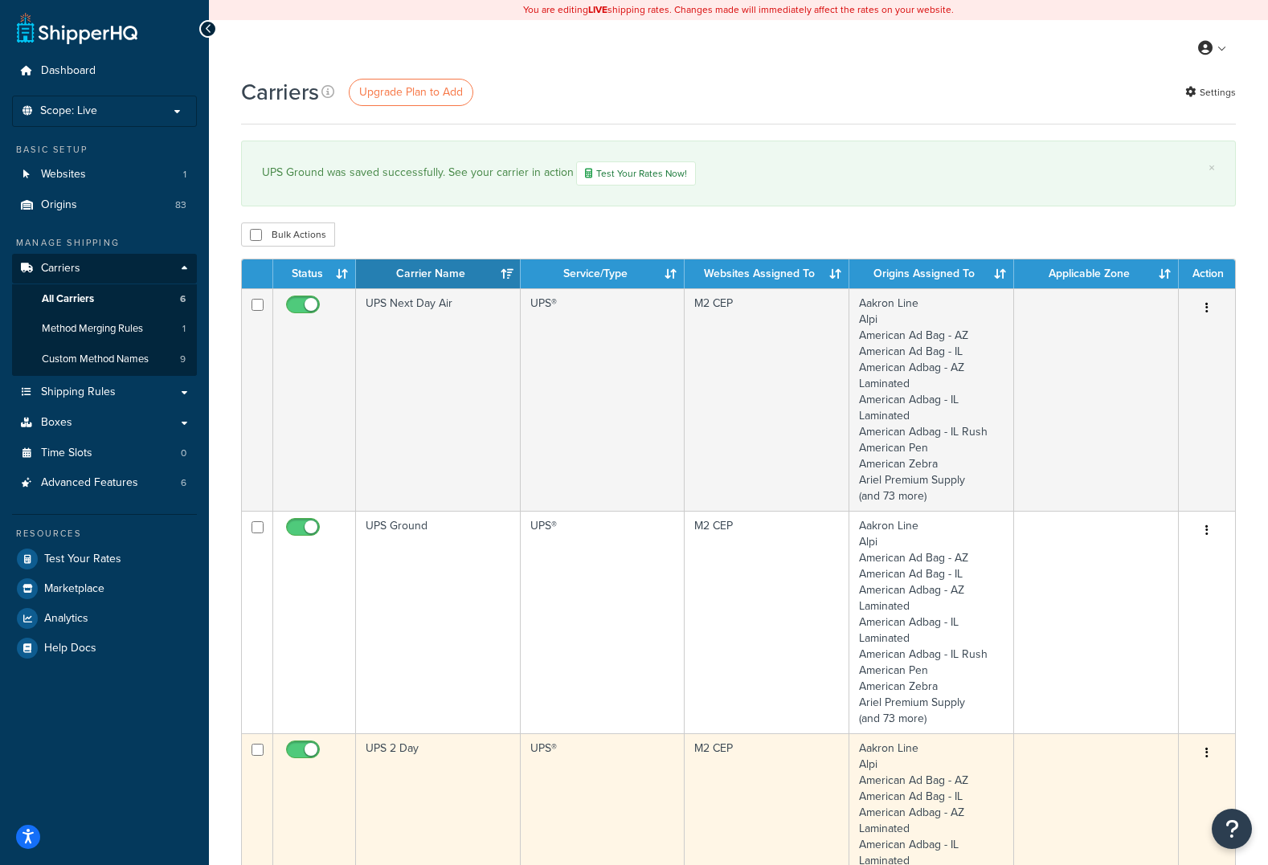
click at [397, 754] on td "UPS 2 Day" at bounding box center [438, 845] width 165 height 223
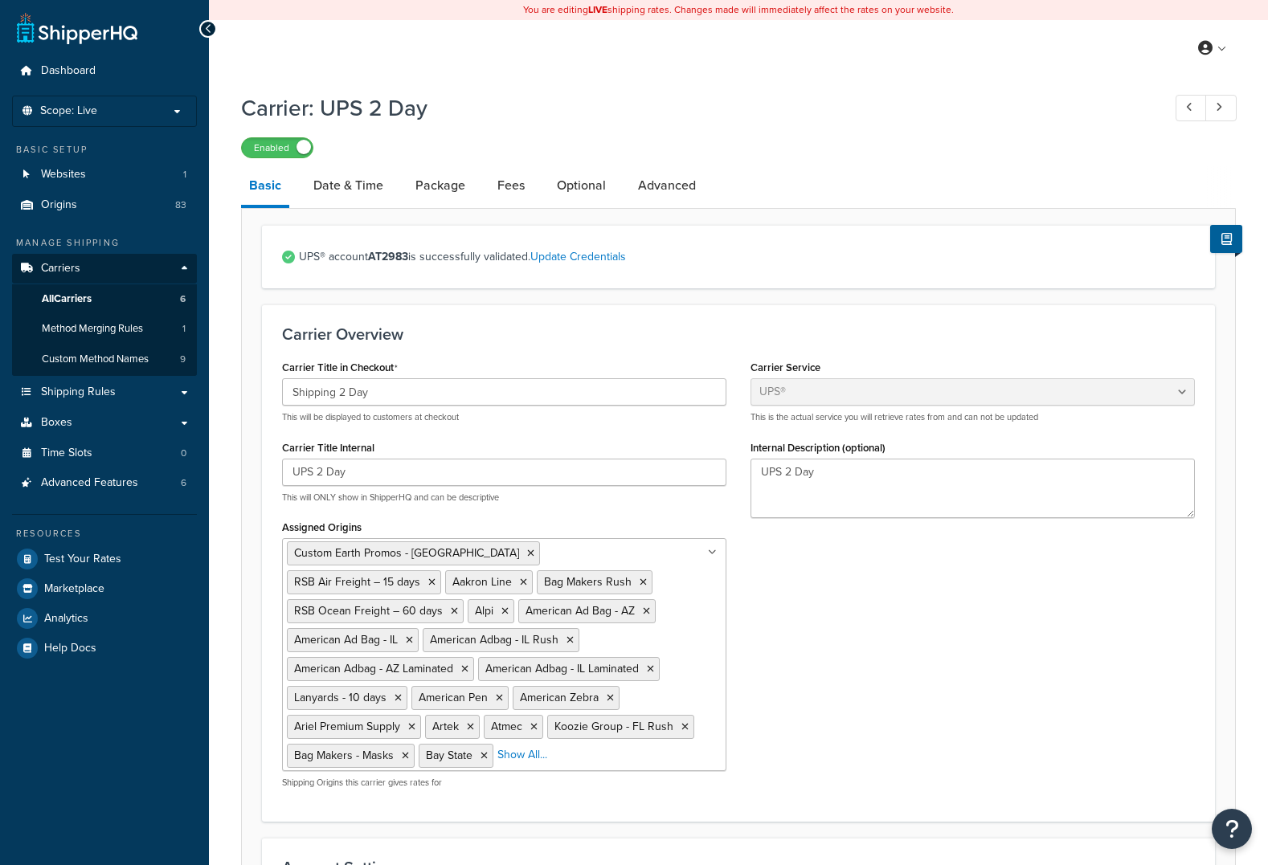
select select "ups"
select select "us"
click at [507, 191] on link "Fees" at bounding box center [510, 185] width 43 height 39
select select "package"
select select "AFTER"
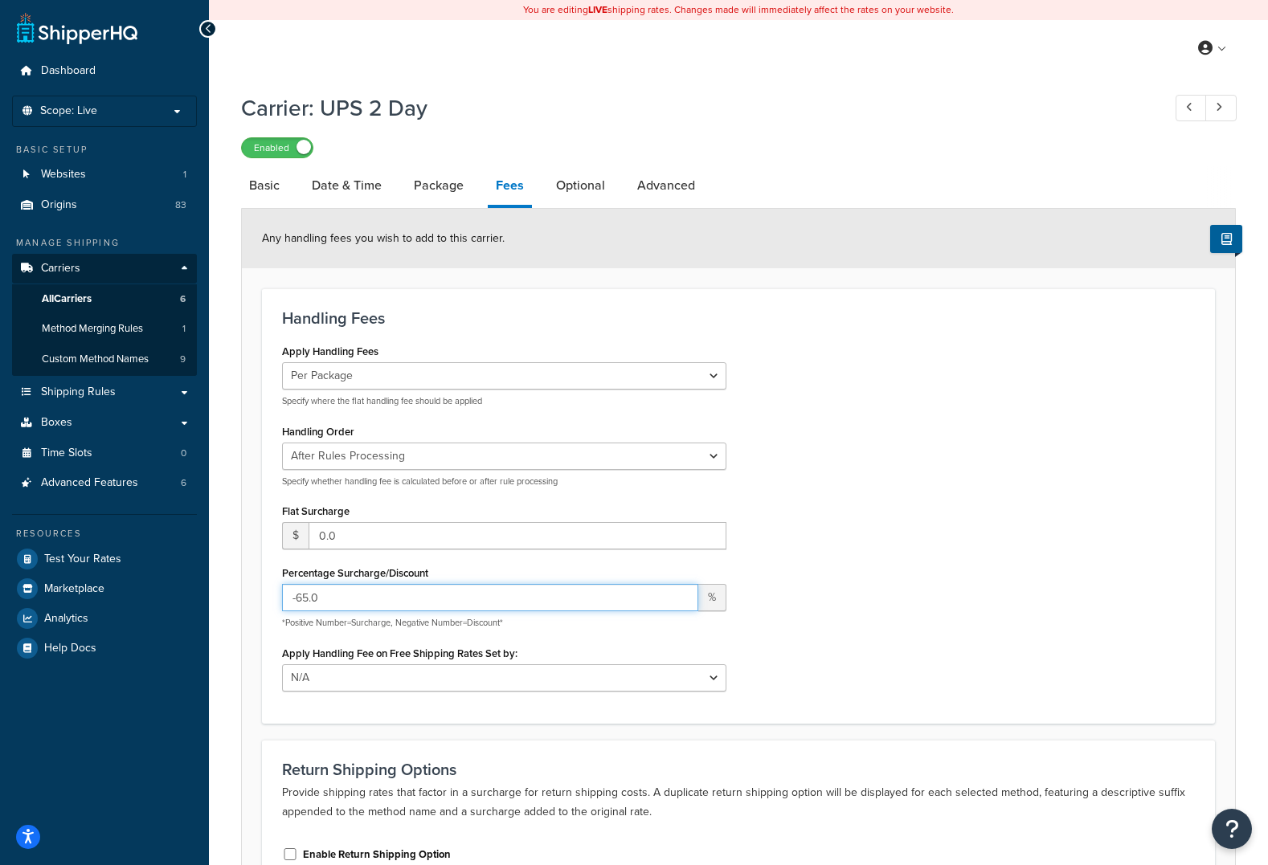
click at [306, 600] on input "-65.0" at bounding box center [490, 597] width 416 height 27
type input "-56.0"
click at [890, 565] on div "Apply Handling Fees Per Order Per Item Per Package Specify where the flat handl…" at bounding box center [738, 521] width 937 height 363
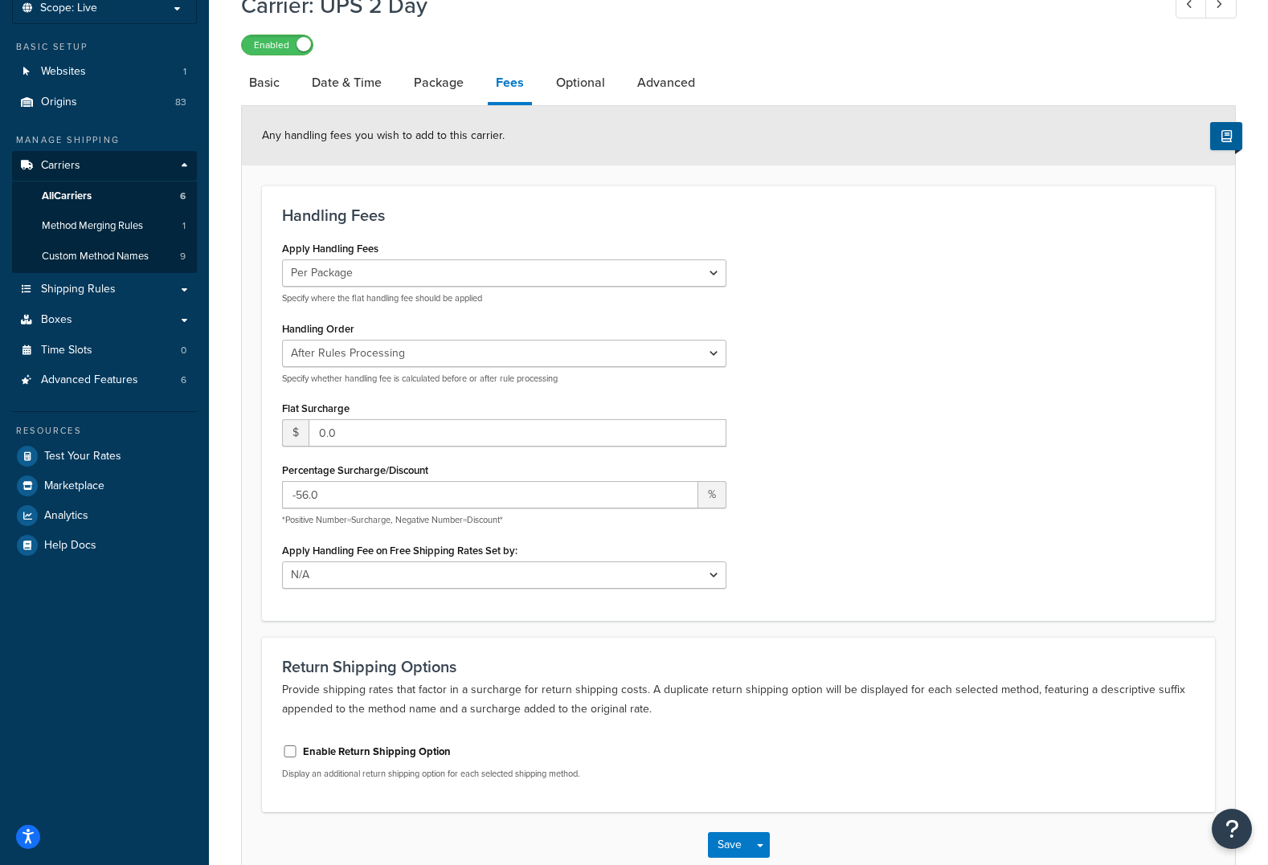
scroll to position [197, 0]
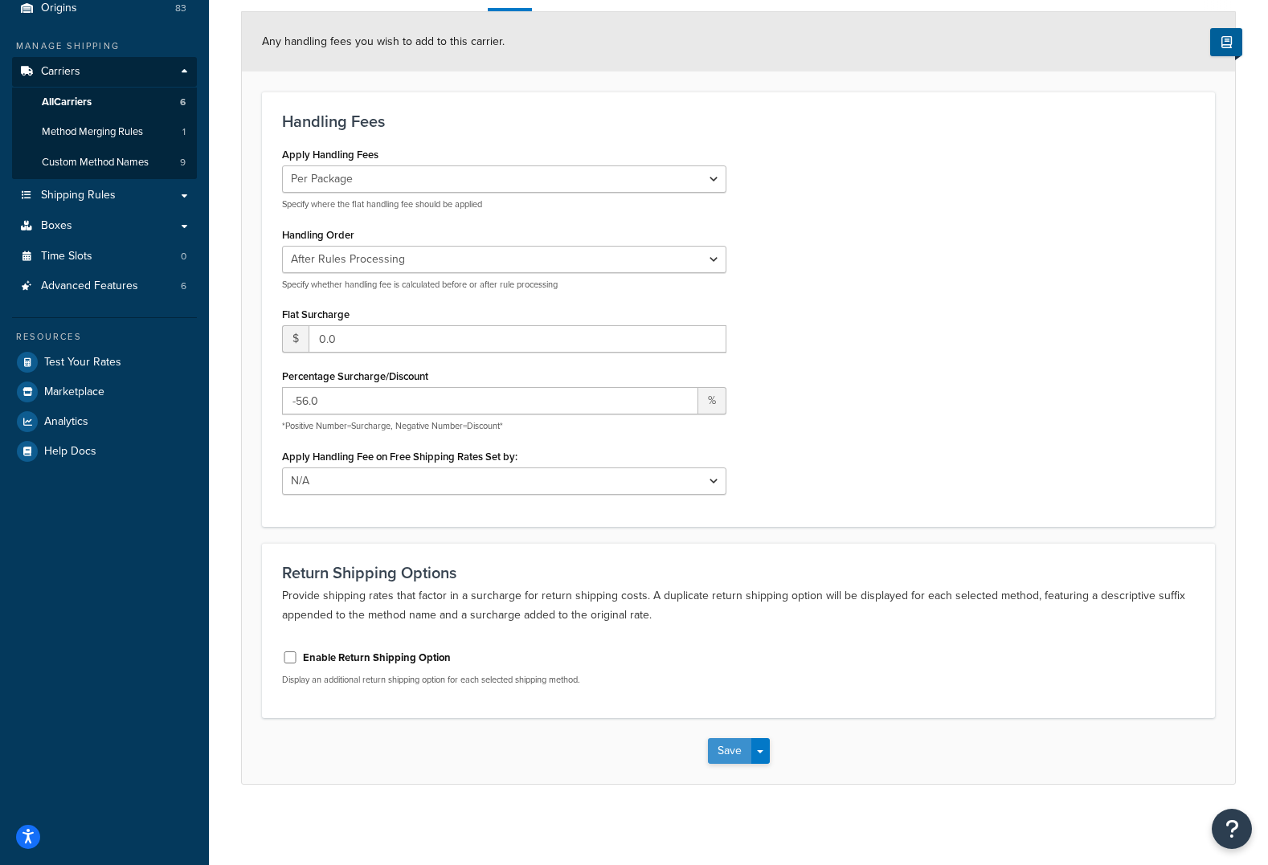
click at [726, 748] on button "Save" at bounding box center [729, 751] width 43 height 26
